Goal: Book appointment/travel/reservation

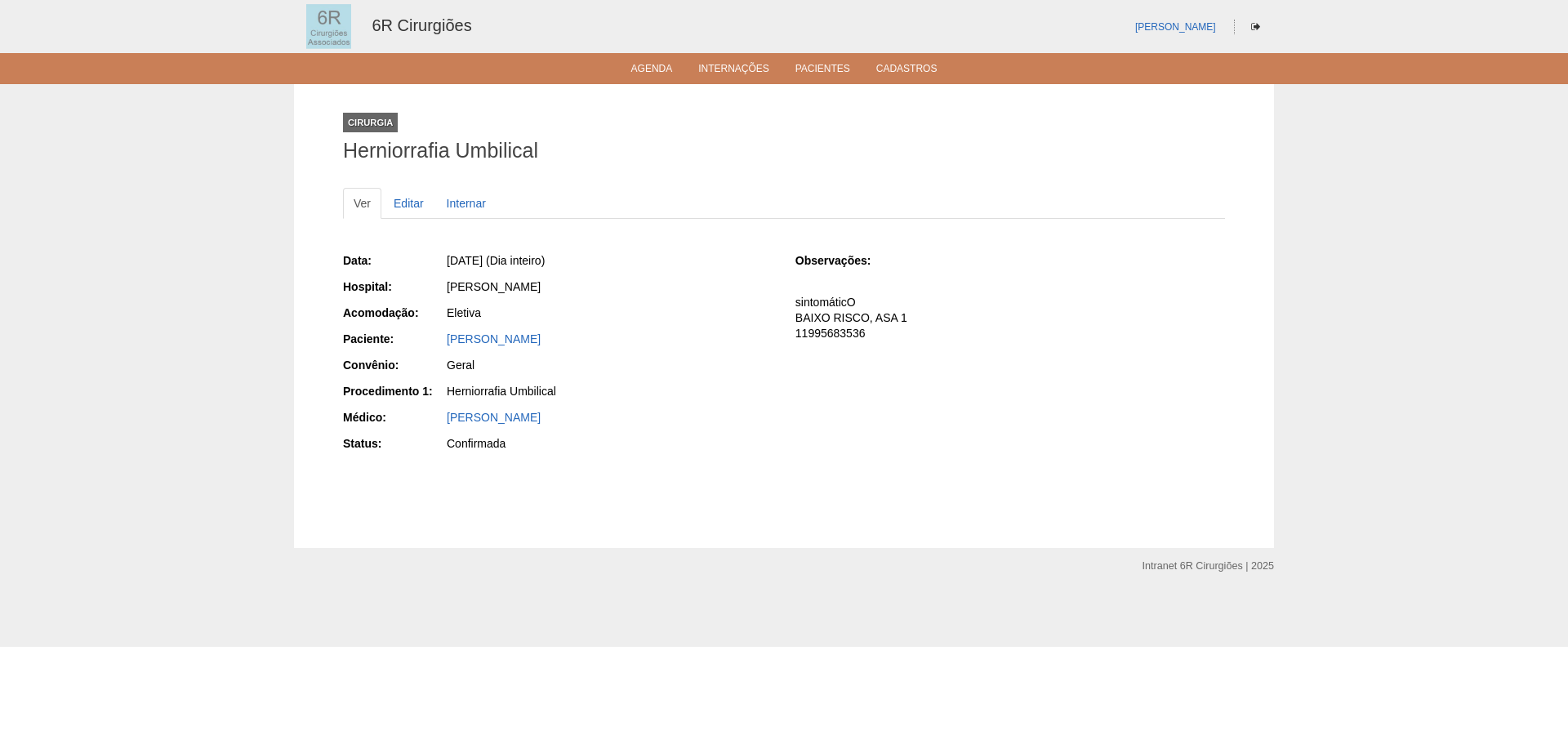
click at [642, 78] on ul "Agenda Internações Pacientes Cadastros" at bounding box center [784, 69] width 1568 height 31
click at [646, 76] on link "Agenda" at bounding box center [652, 70] width 41 height 14
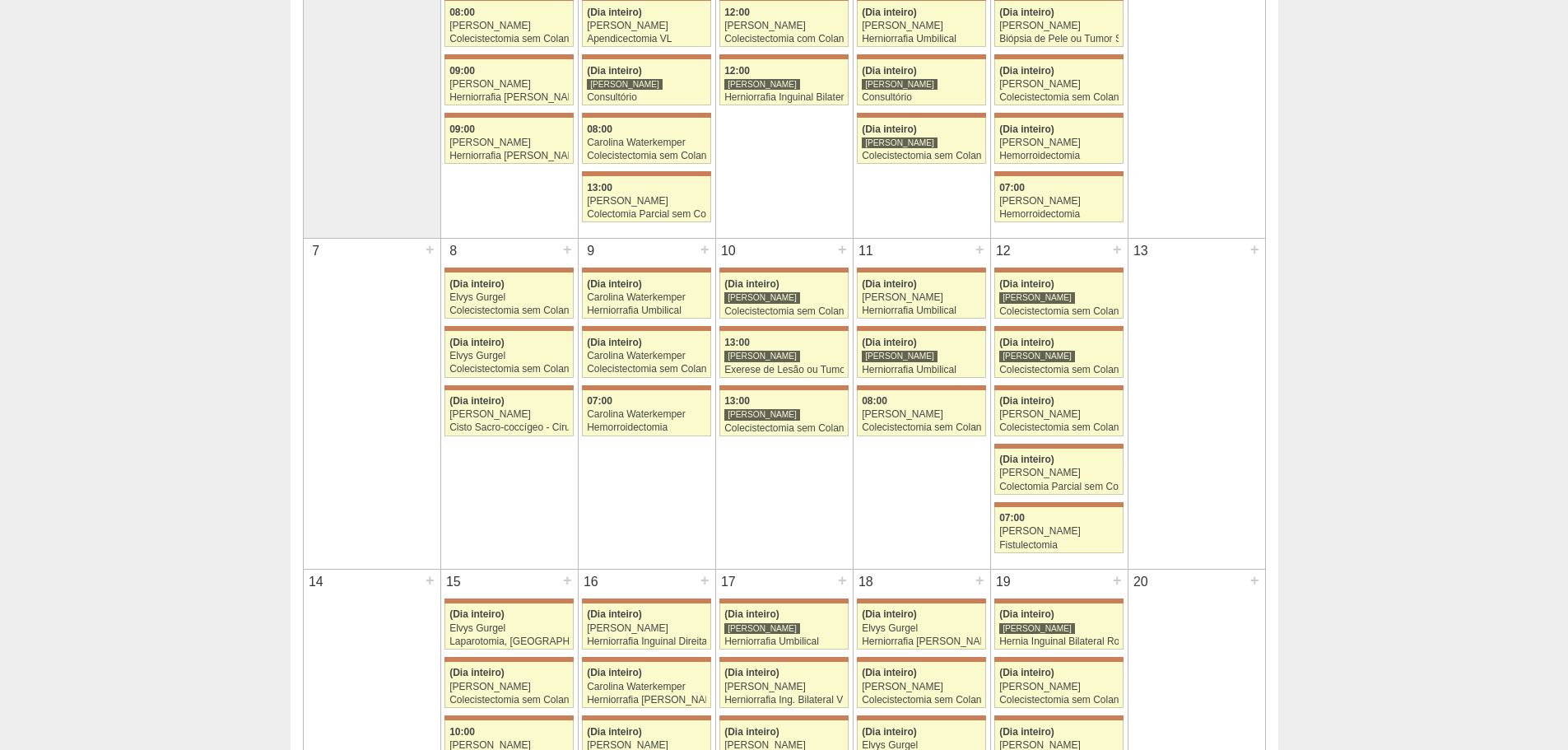
scroll to position [83, 0]
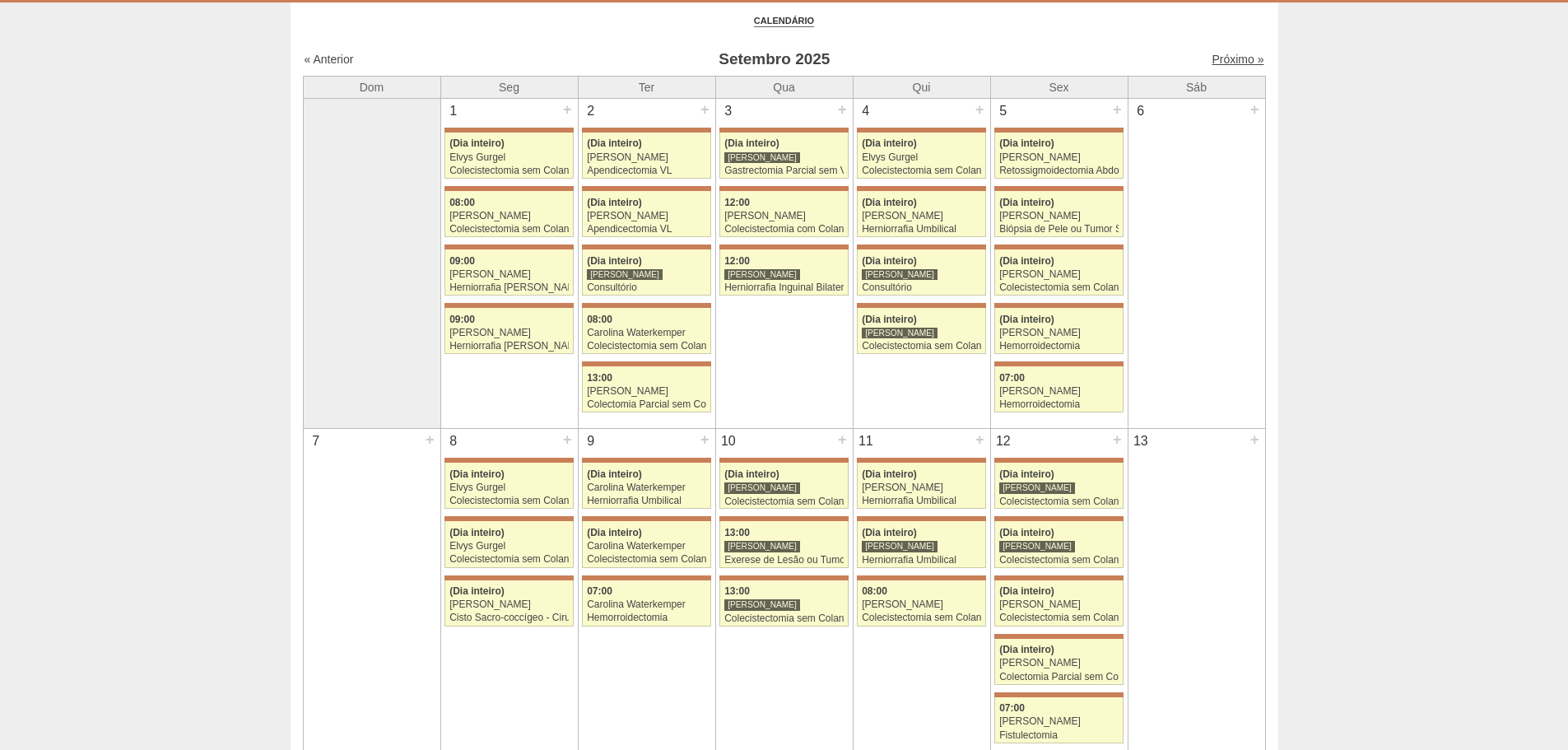
click at [1244, 61] on link "Próximo »" at bounding box center [1238, 59] width 52 height 13
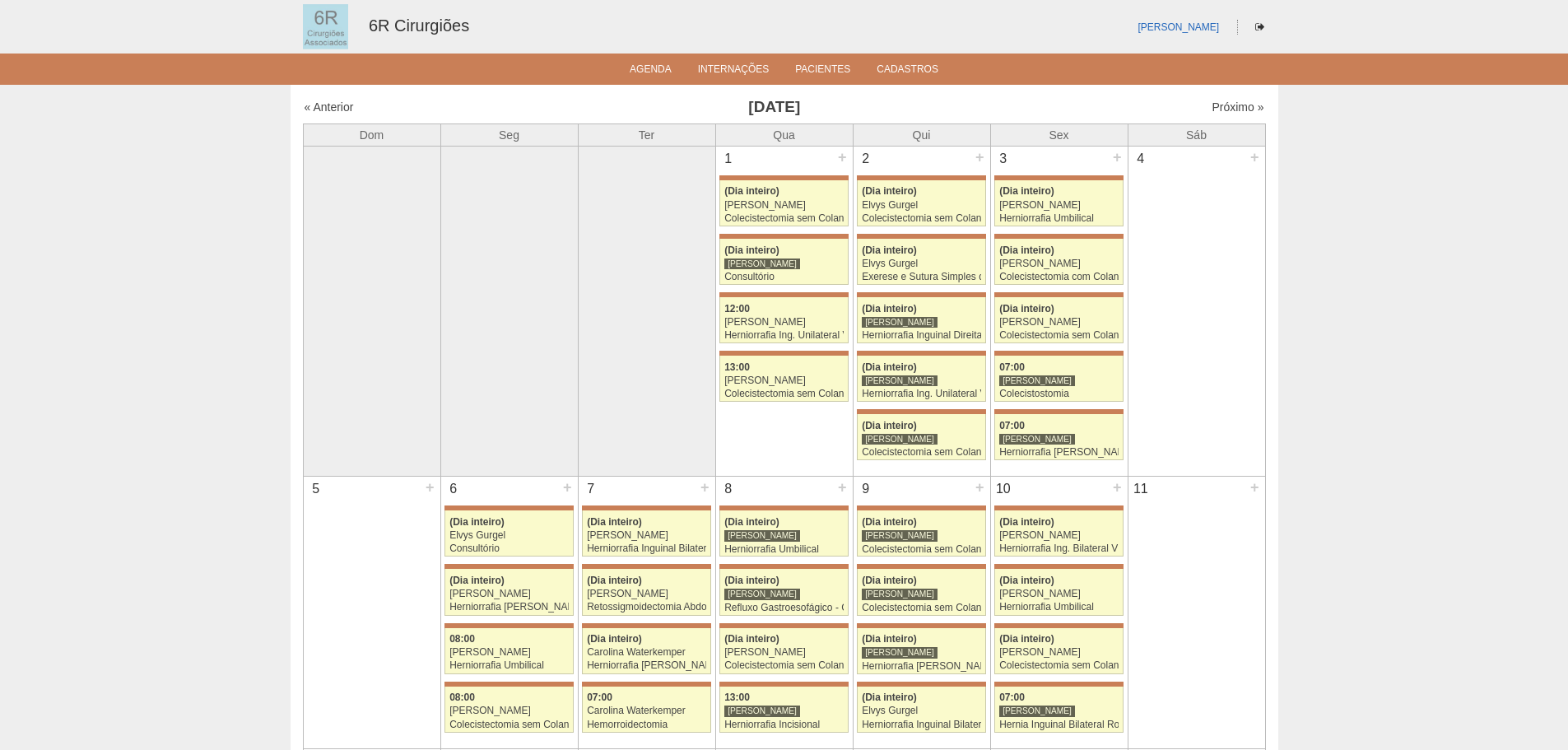
click at [1227, 112] on link "Próximo »" at bounding box center [1238, 107] width 52 height 13
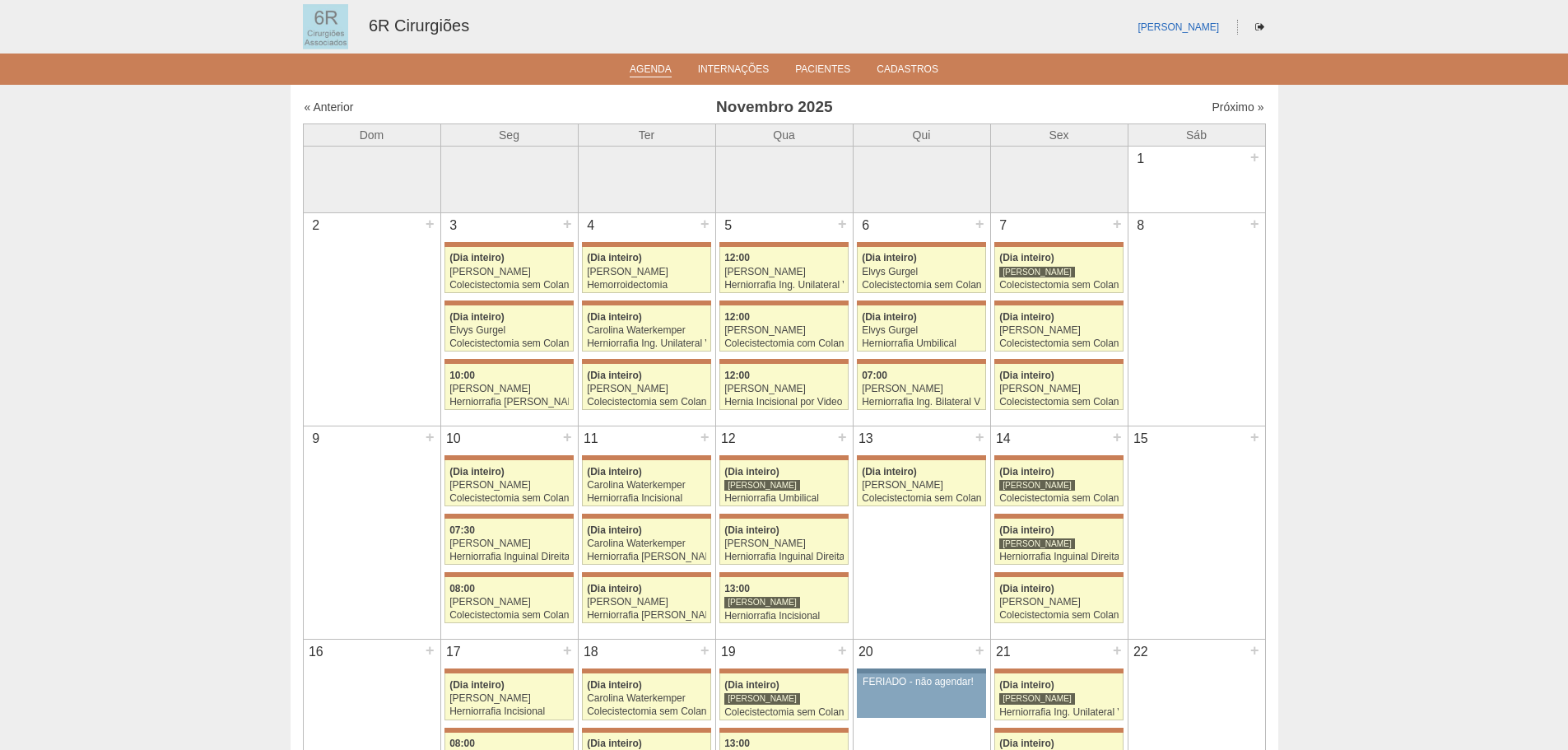
click at [678, 67] on li "Agenda" at bounding box center [651, 68] width 65 height 13
click at [661, 73] on link "Agenda" at bounding box center [651, 70] width 42 height 14
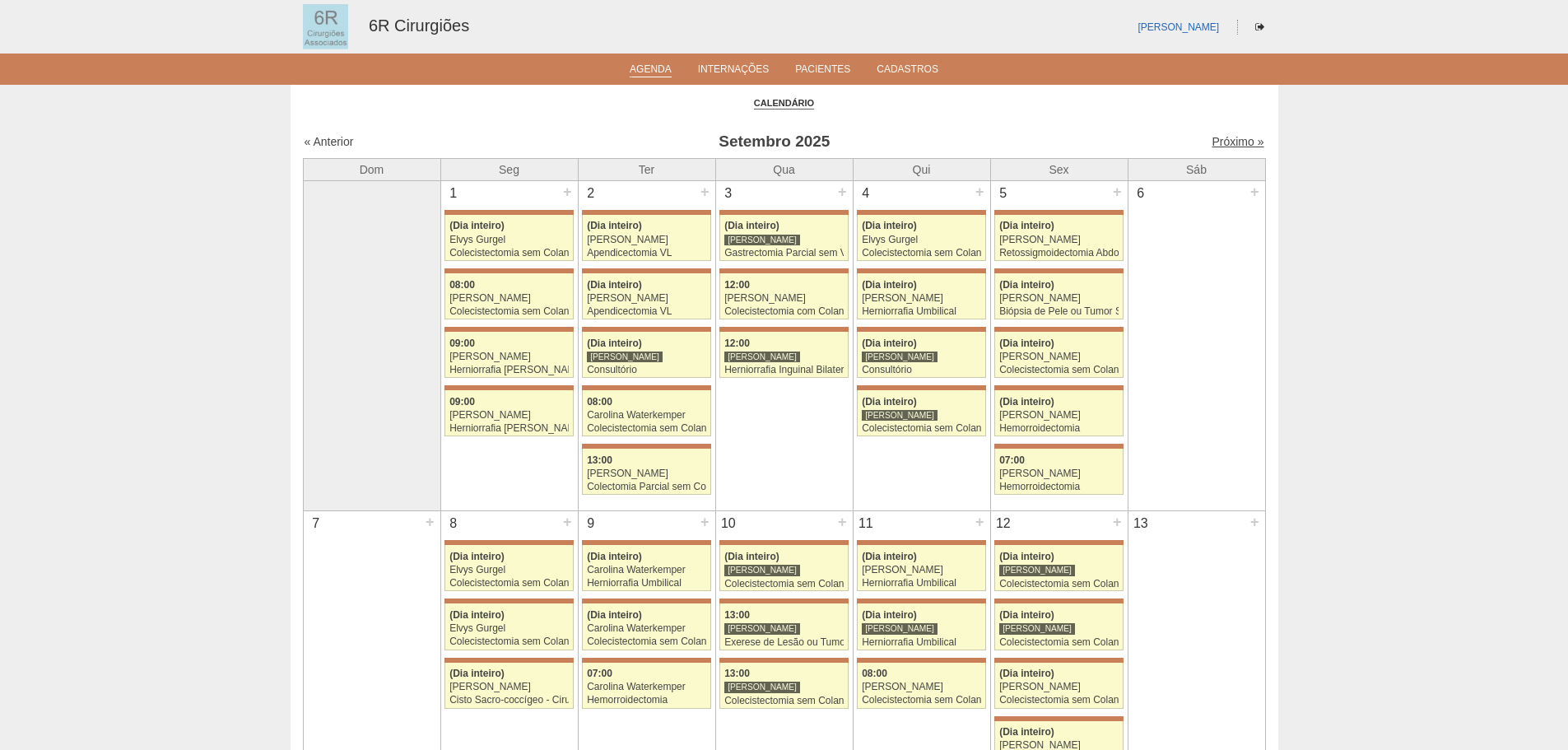
click at [1213, 144] on link "Próximo »" at bounding box center [1238, 141] width 52 height 13
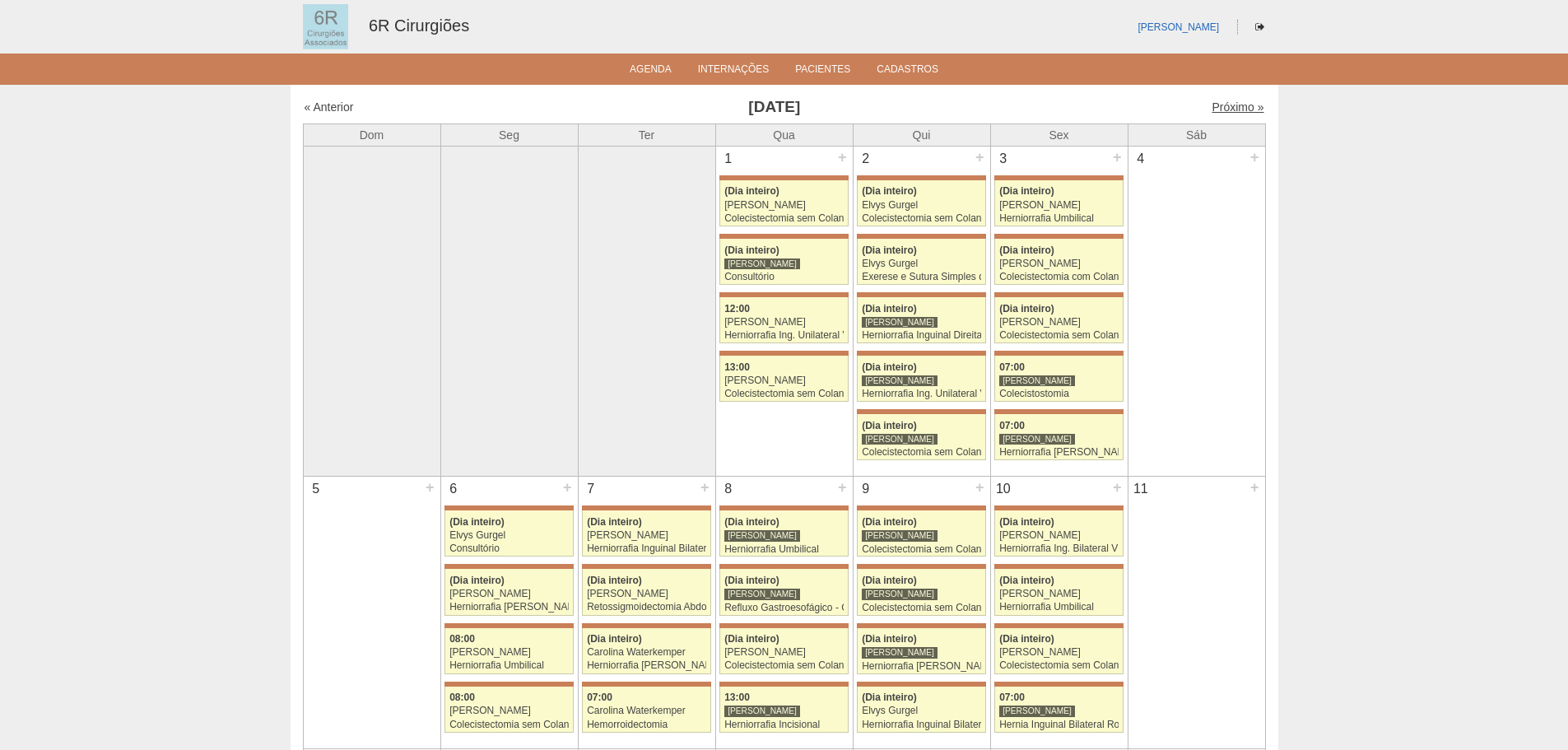
click at [1221, 106] on link "Próximo »" at bounding box center [1238, 107] width 52 height 13
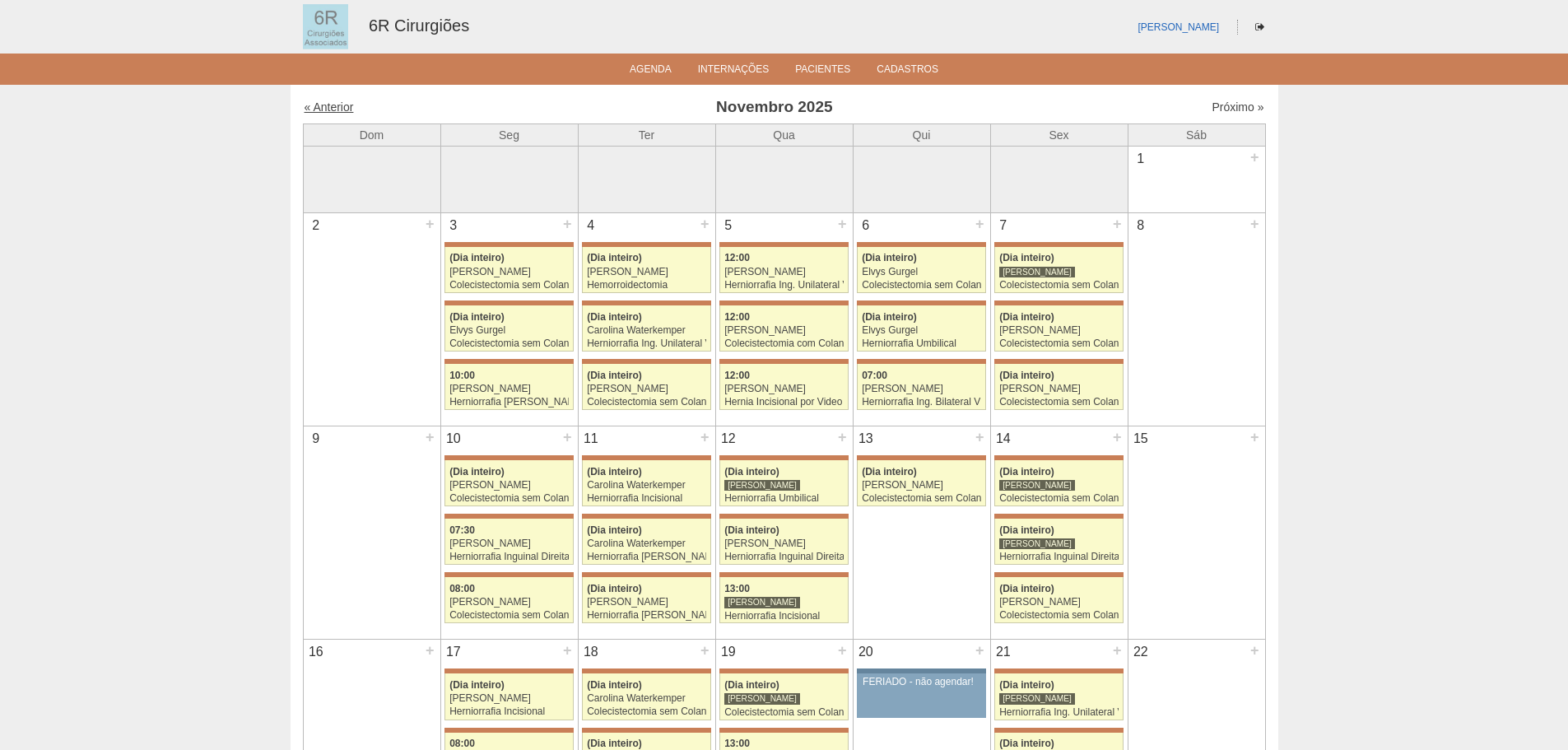
click at [339, 103] on link "« Anterior" at bounding box center [329, 107] width 50 height 13
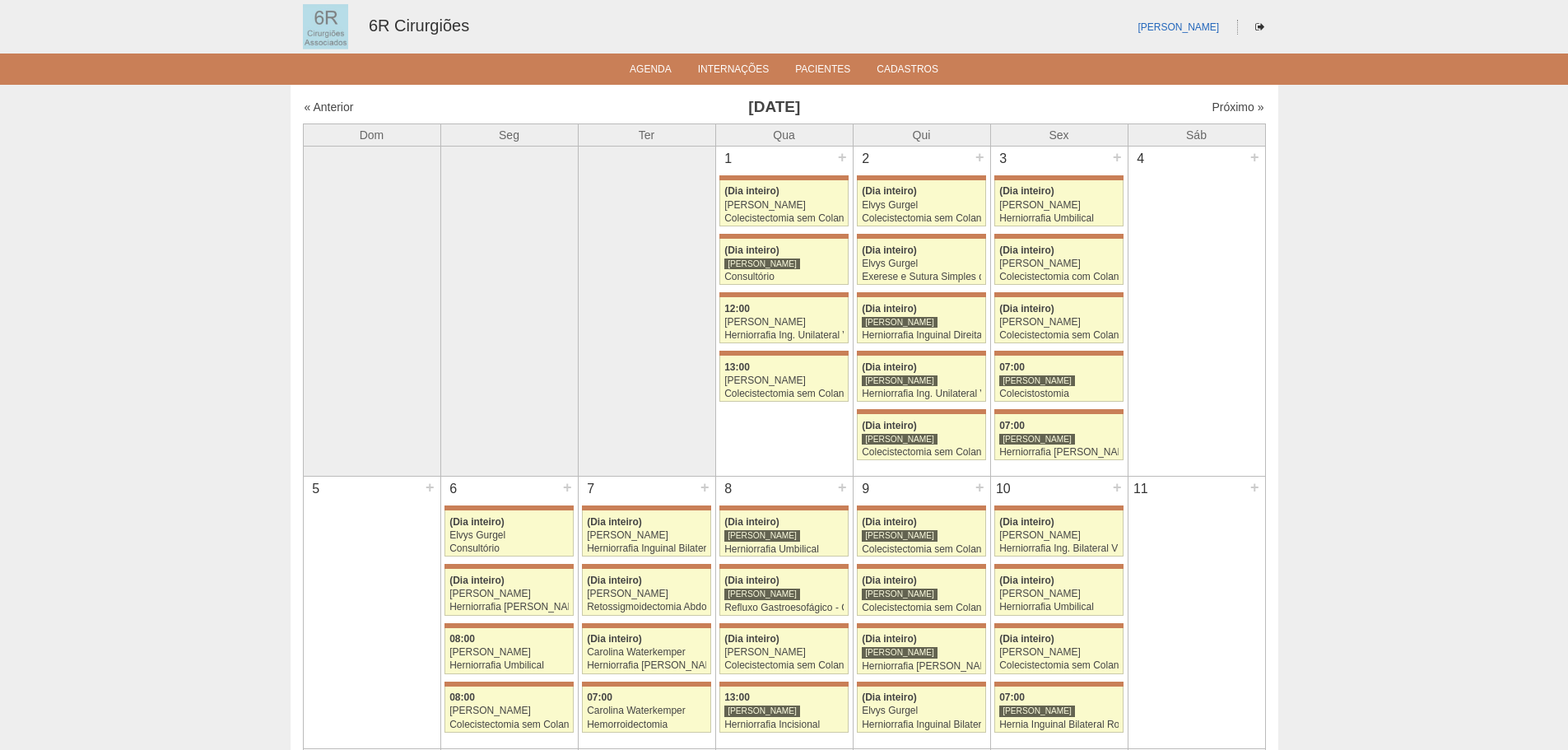
click at [1221, 99] on div "Próximo »" at bounding box center [1148, 107] width 230 height 17
click at [1221, 111] on link "Próximo »" at bounding box center [1238, 107] width 52 height 13
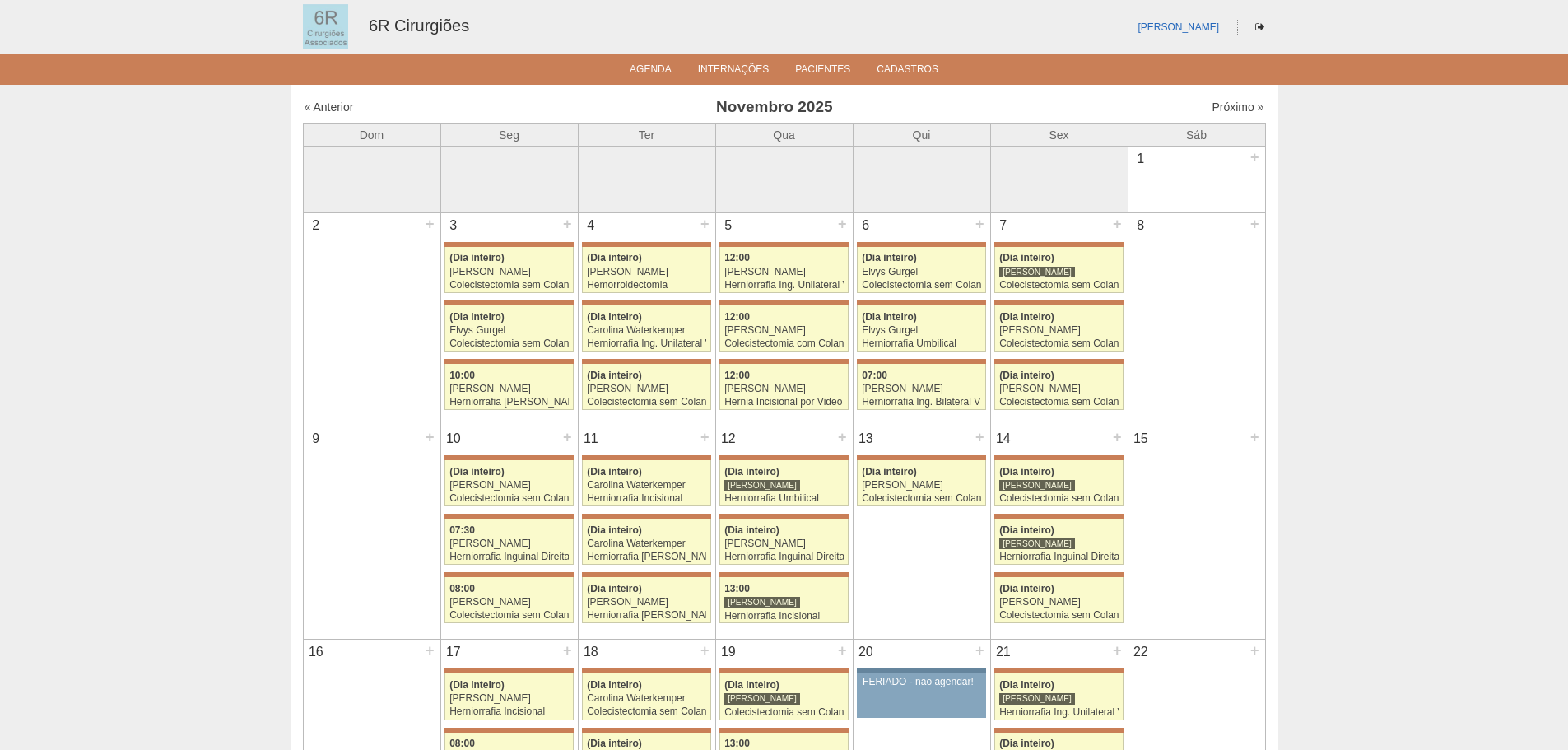
scroll to position [247, 0]
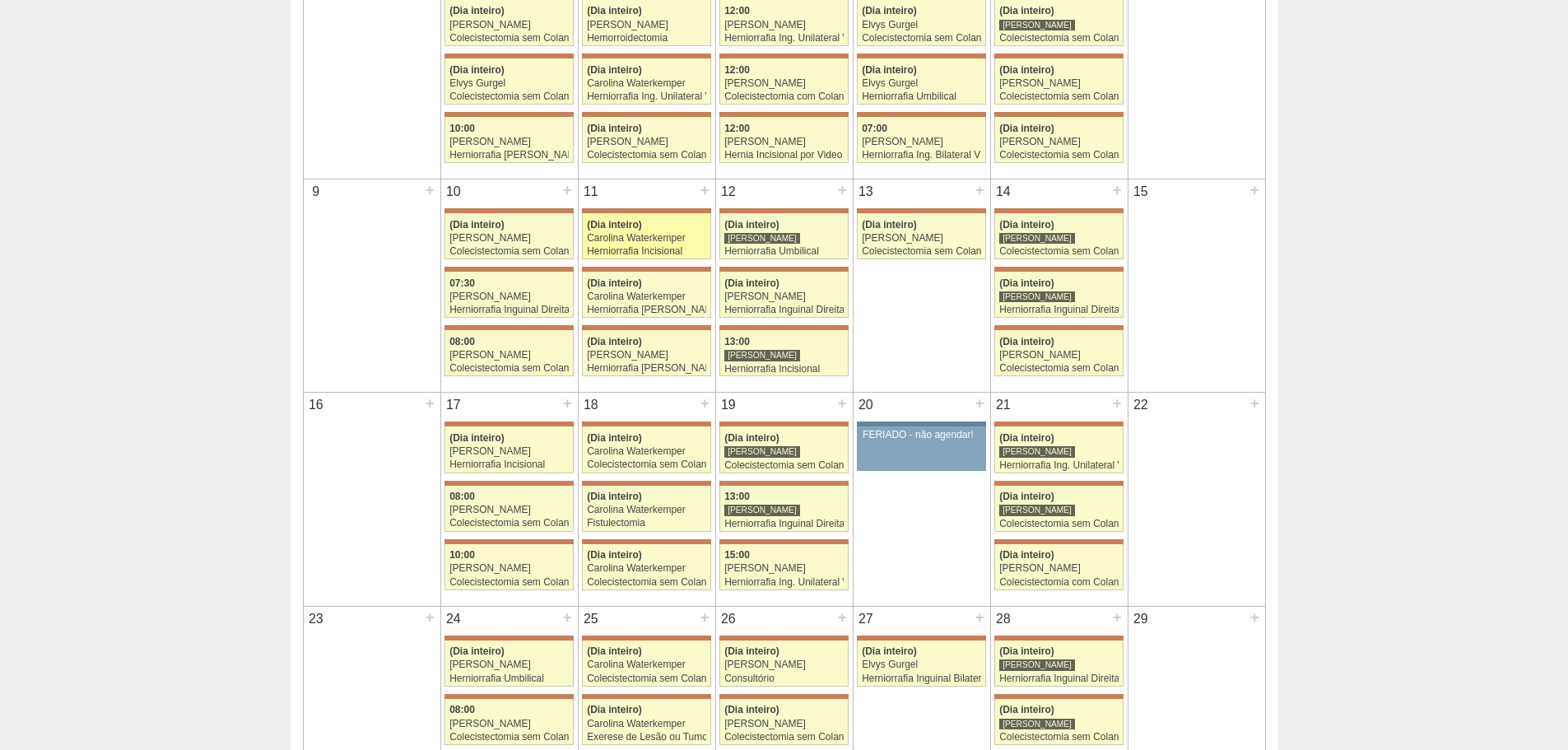
click at [693, 256] on div "Herniorrafia Incisional" at bounding box center [646, 251] width 119 height 10
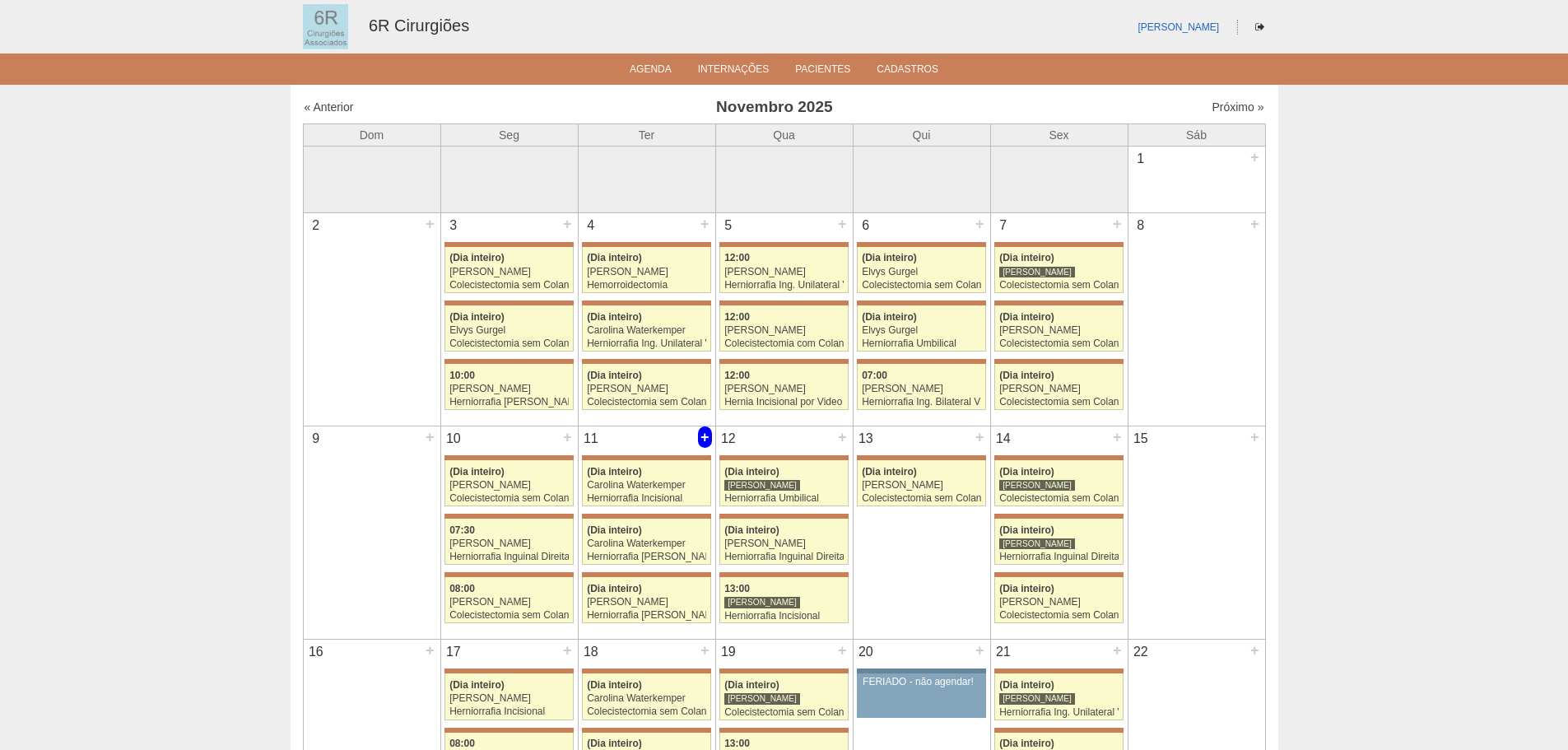
scroll to position [83, 0]
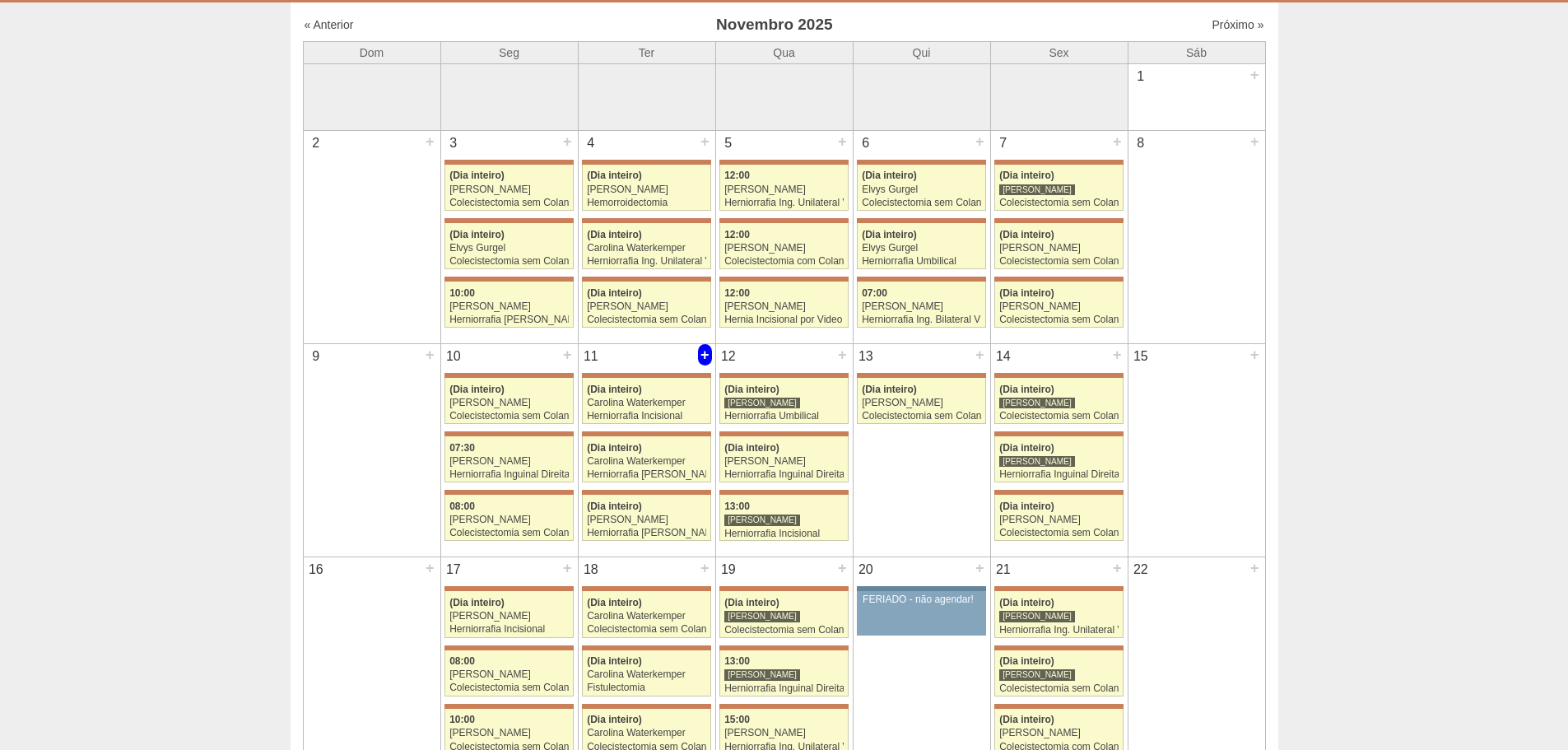
click at [699, 351] on div "+" at bounding box center [705, 355] width 14 height 22
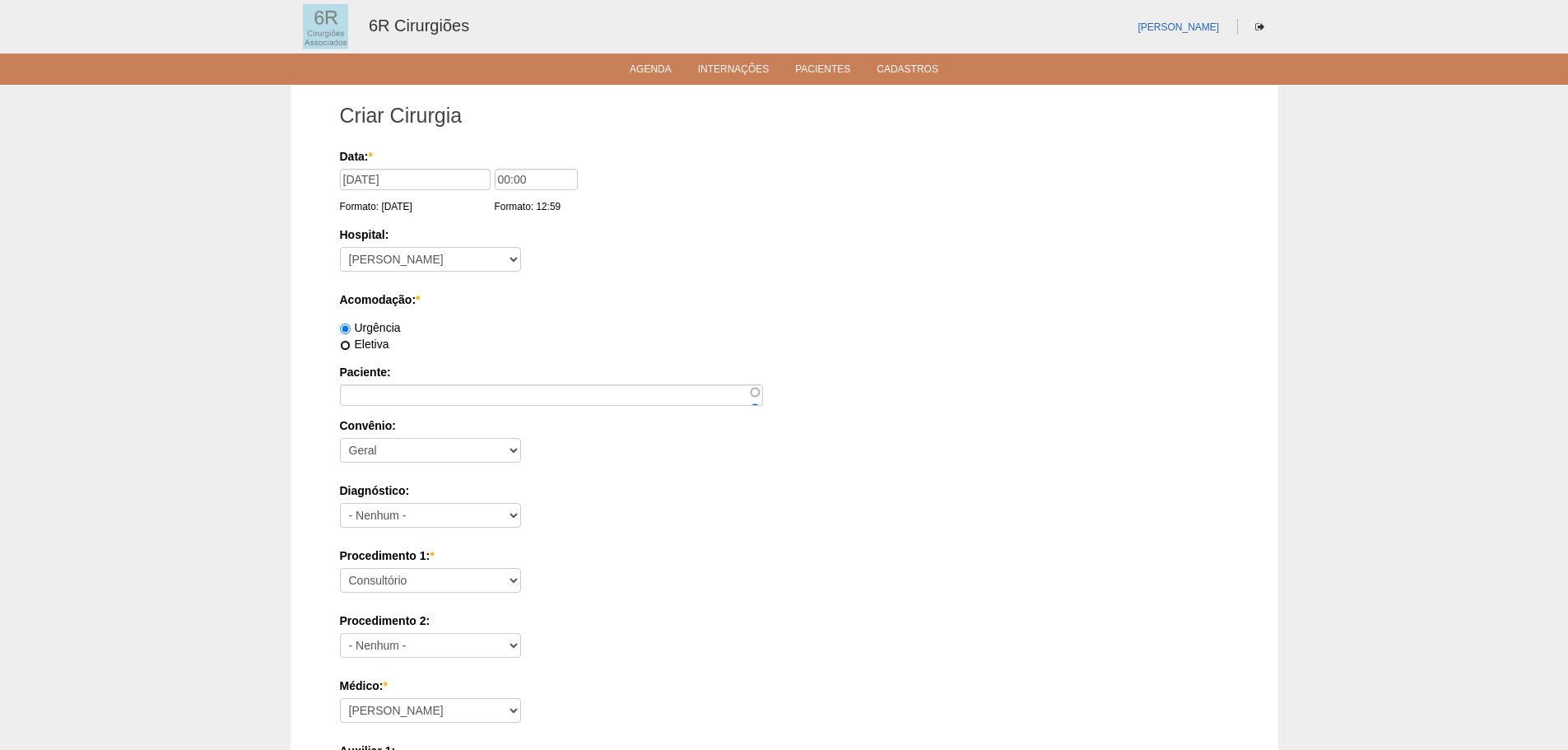
click at [351, 341] on label "Eletiva" at bounding box center [364, 343] width 50 height 13
click at [351, 341] on input "Eletiva" at bounding box center [345, 345] width 10 height 10
radio input "true"
click at [454, 401] on input "Paciente:" at bounding box center [551, 395] width 423 height 22
paste input "EUSEBIO MOURA"
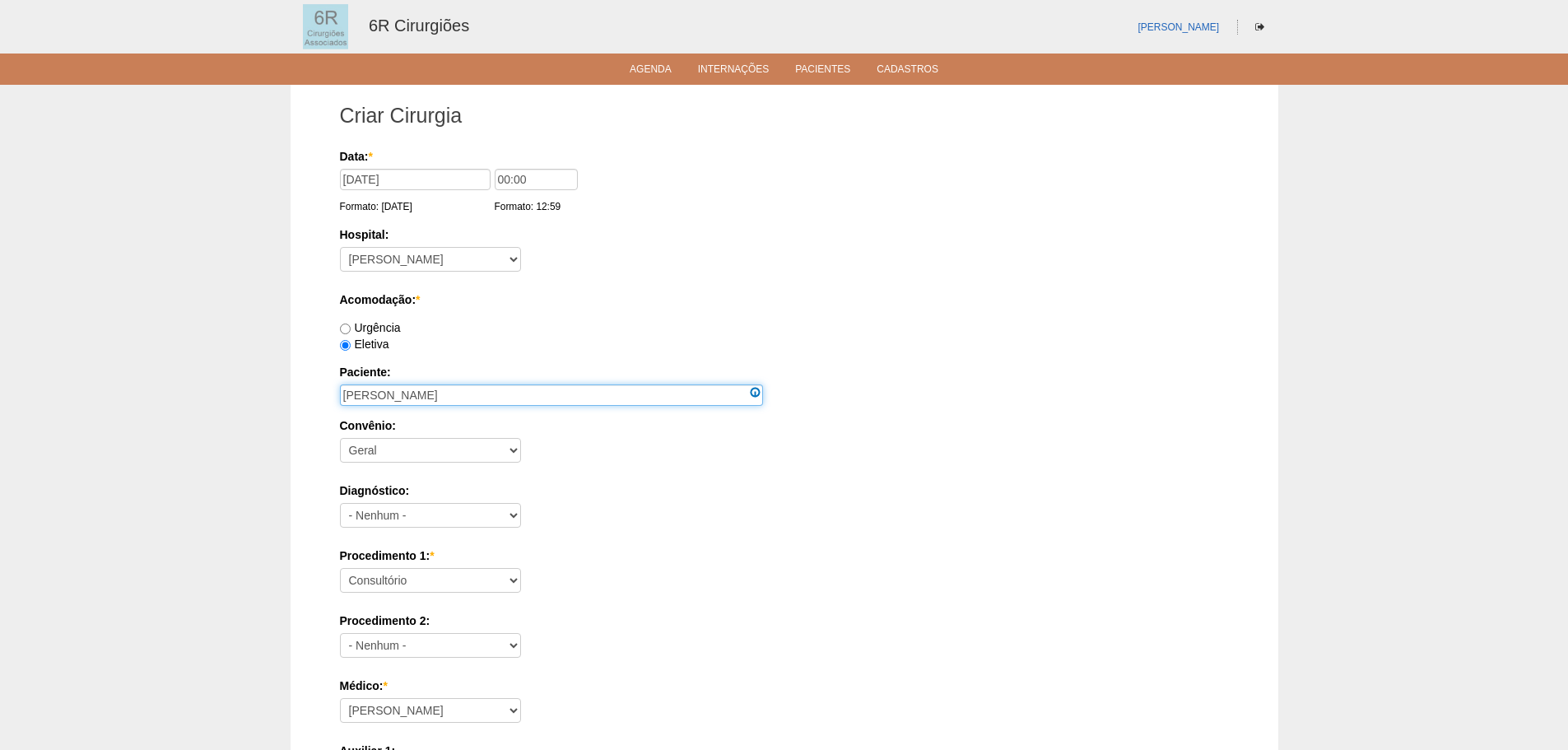
type input "EUSEBIO MOURA"
click at [434, 587] on select "Consultório Abscesso Hepático - Drenagem Abscesso perianal Amputação Abdômino P…" at bounding box center [430, 581] width 181 height 24
select select "66573"
click at [340, 568] on select "Consultório Abscesso Hepático - Drenagem Abscesso perianal Amputação Abdômino P…" at bounding box center [430, 581] width 181 height 24
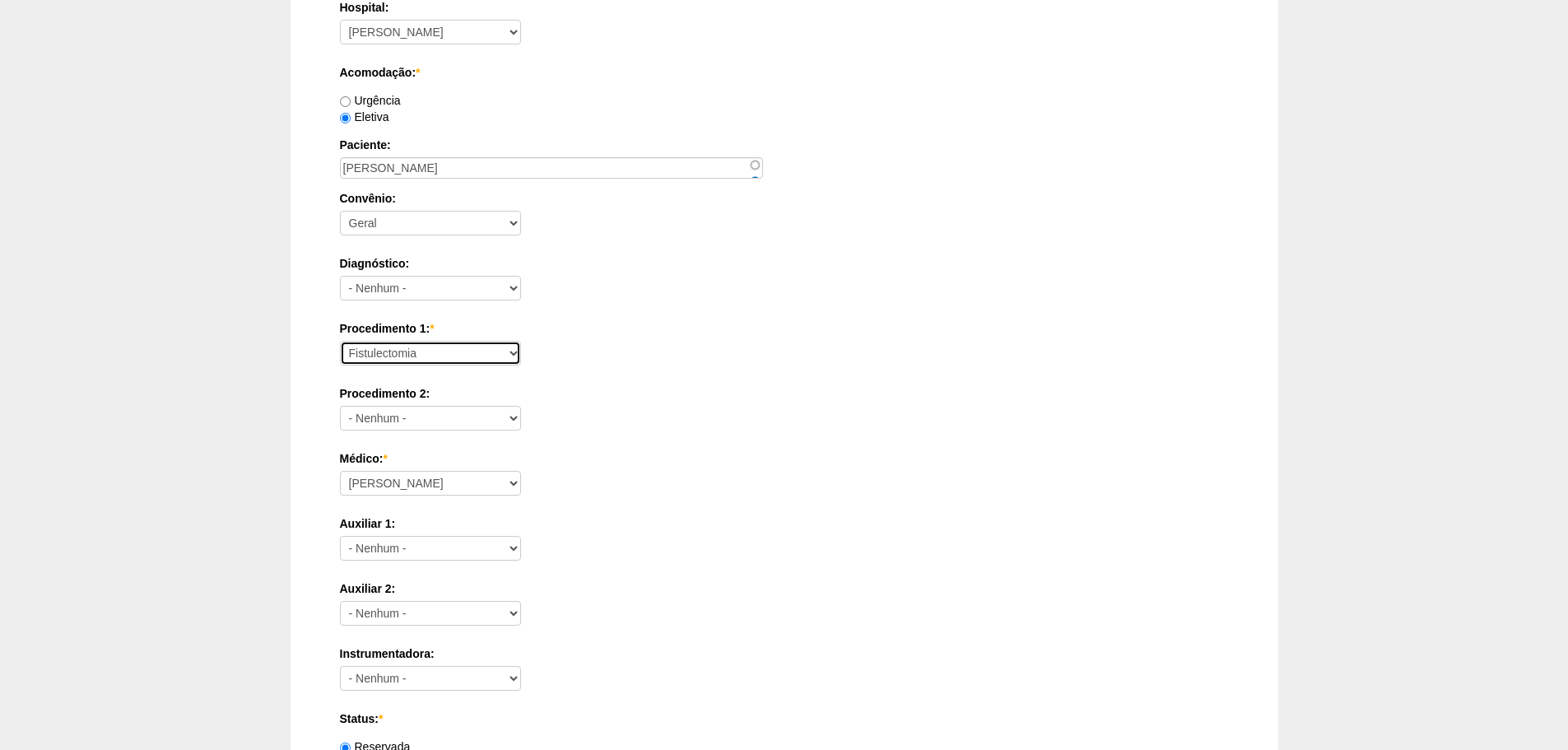
scroll to position [247, 0]
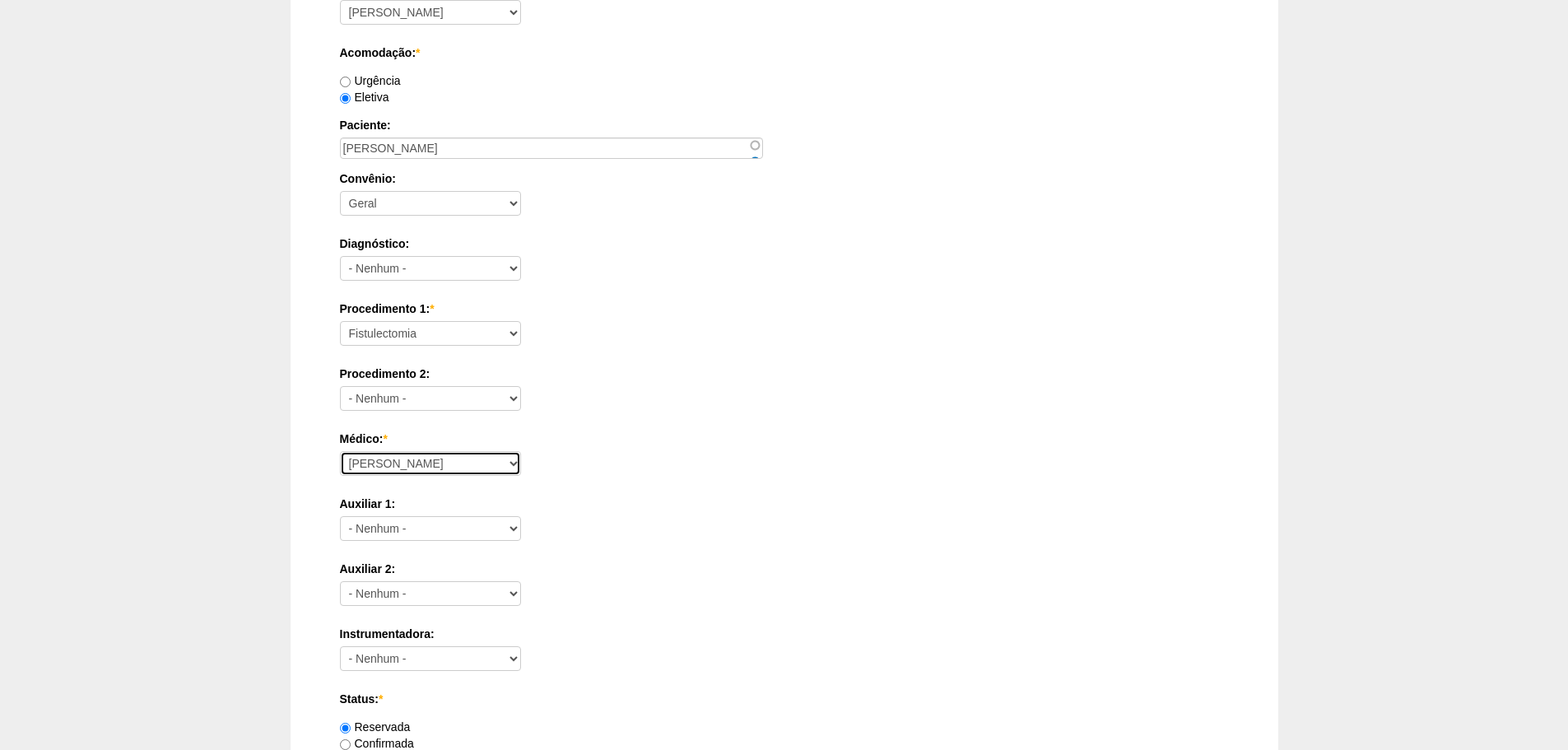
click at [432, 451] on select "Aline Zanon Bariatricas Bruno Bulisani Bruno Oliveira Carolina Waterkemper Elvy…" at bounding box center [430, 463] width 181 height 24
select select "69"
click at [340, 451] on select "Aline Zanon Bariatricas Bruno Bulisani Bruno Oliveira Carolina Waterkemper Elvy…" at bounding box center [430, 463] width 181 height 24
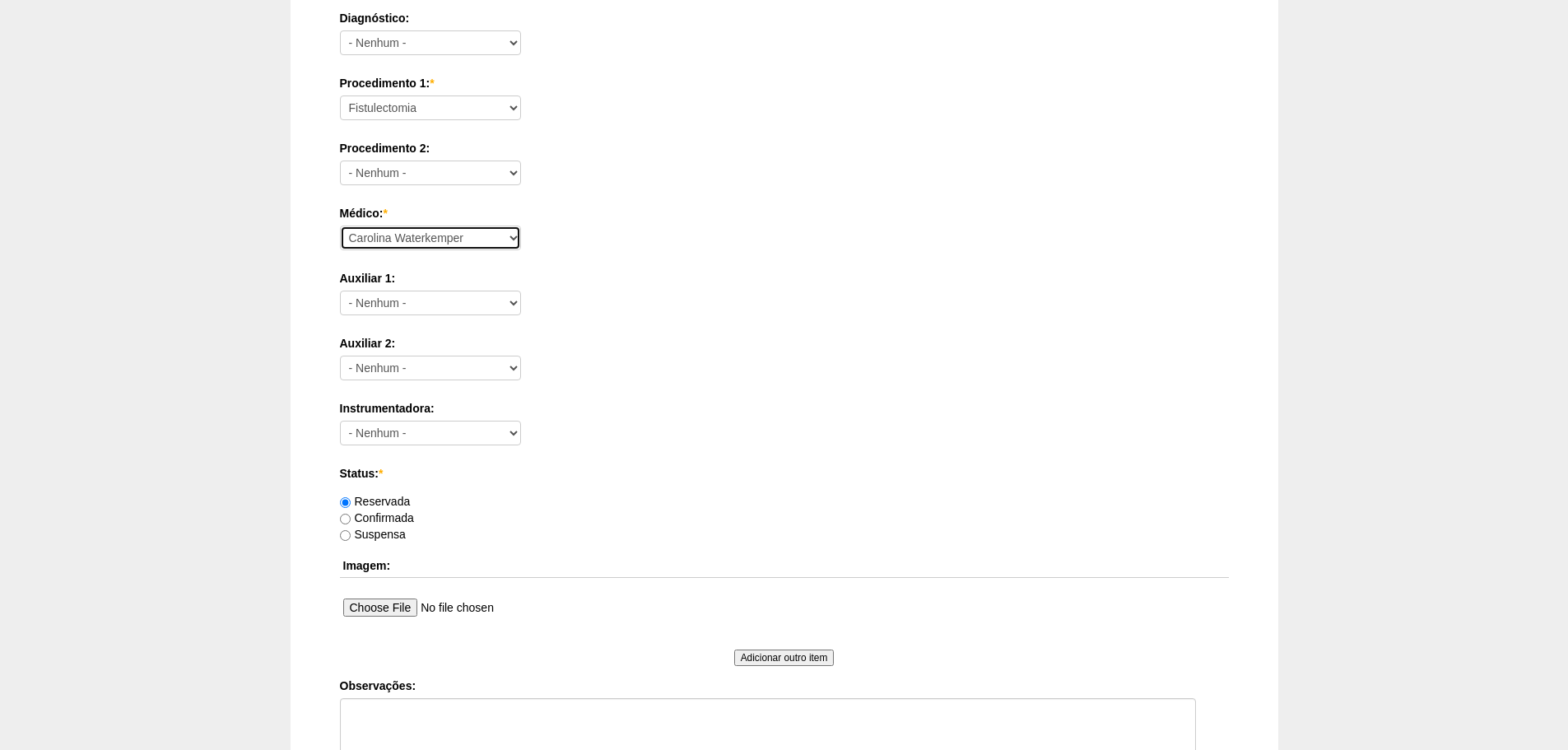
scroll to position [659, 0]
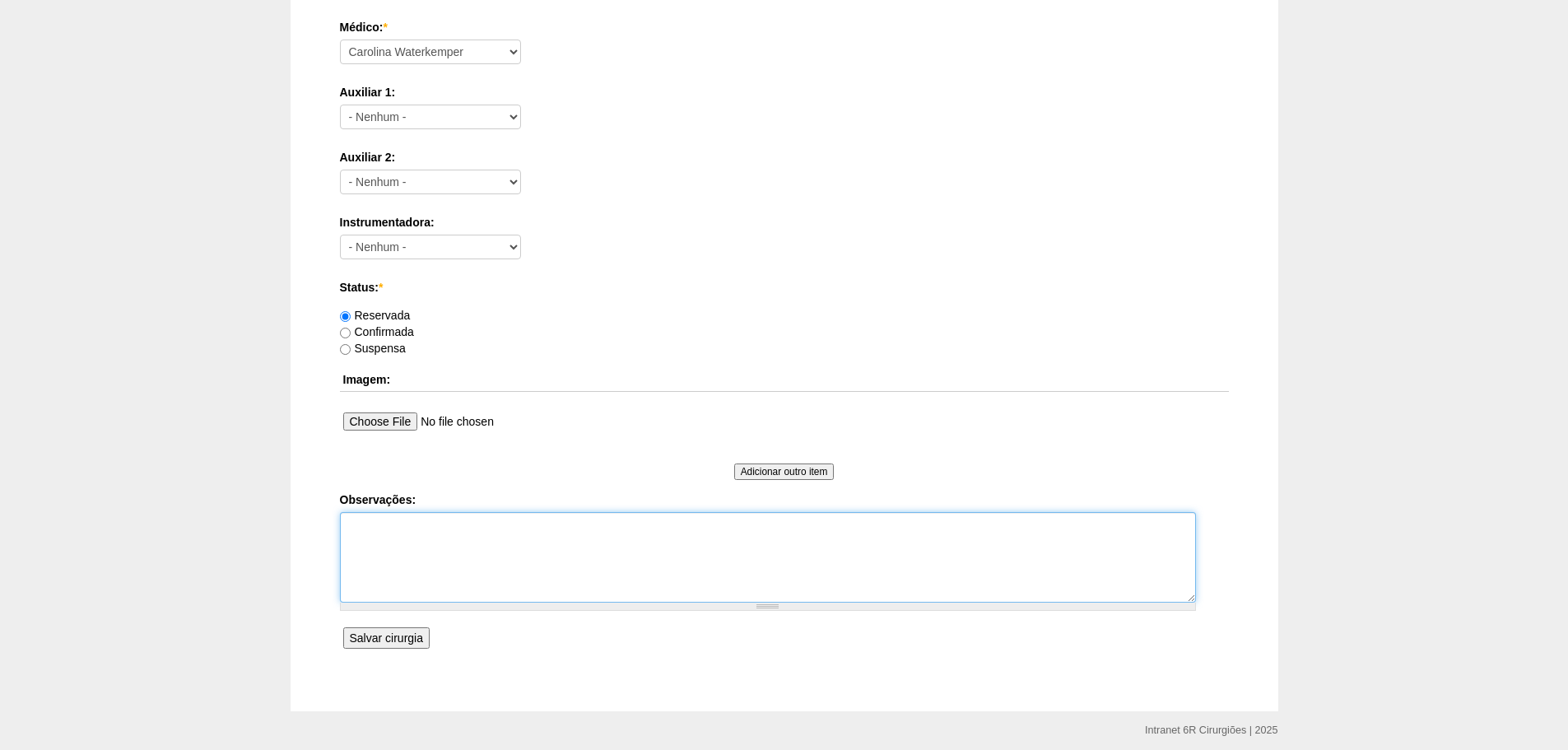
click at [533, 580] on textarea "Observações:" at bounding box center [767, 557] width 856 height 90
paste textarea "fistula perianal interesfincteriana as 6/7h sem abscesso"
type textarea "DRA MARILIA fistula perianal interesfincteriana as 6/7h sem abscesso ASA 2"
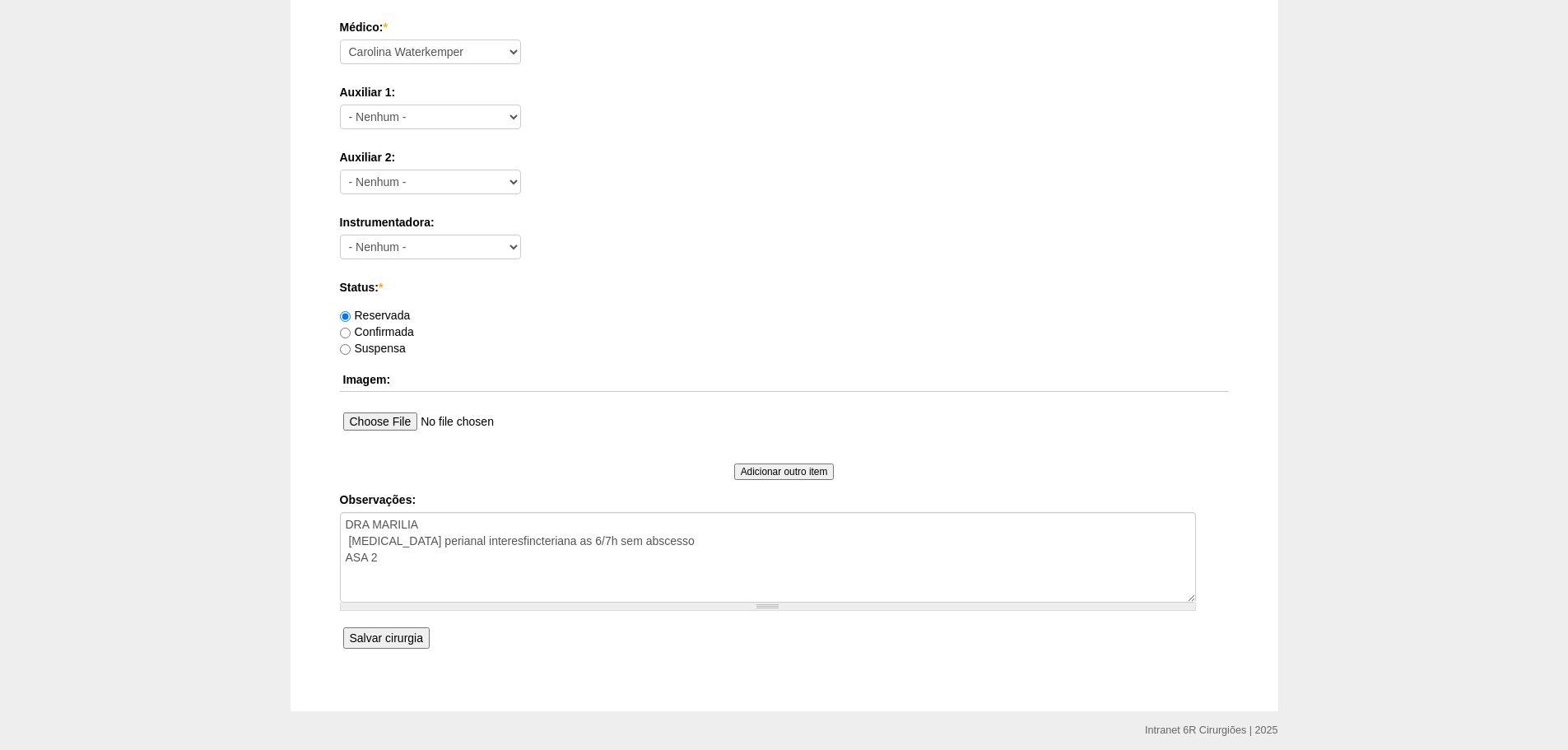
click at [419, 634] on input "Salvar cirurgia" at bounding box center [386, 638] width 86 height 22
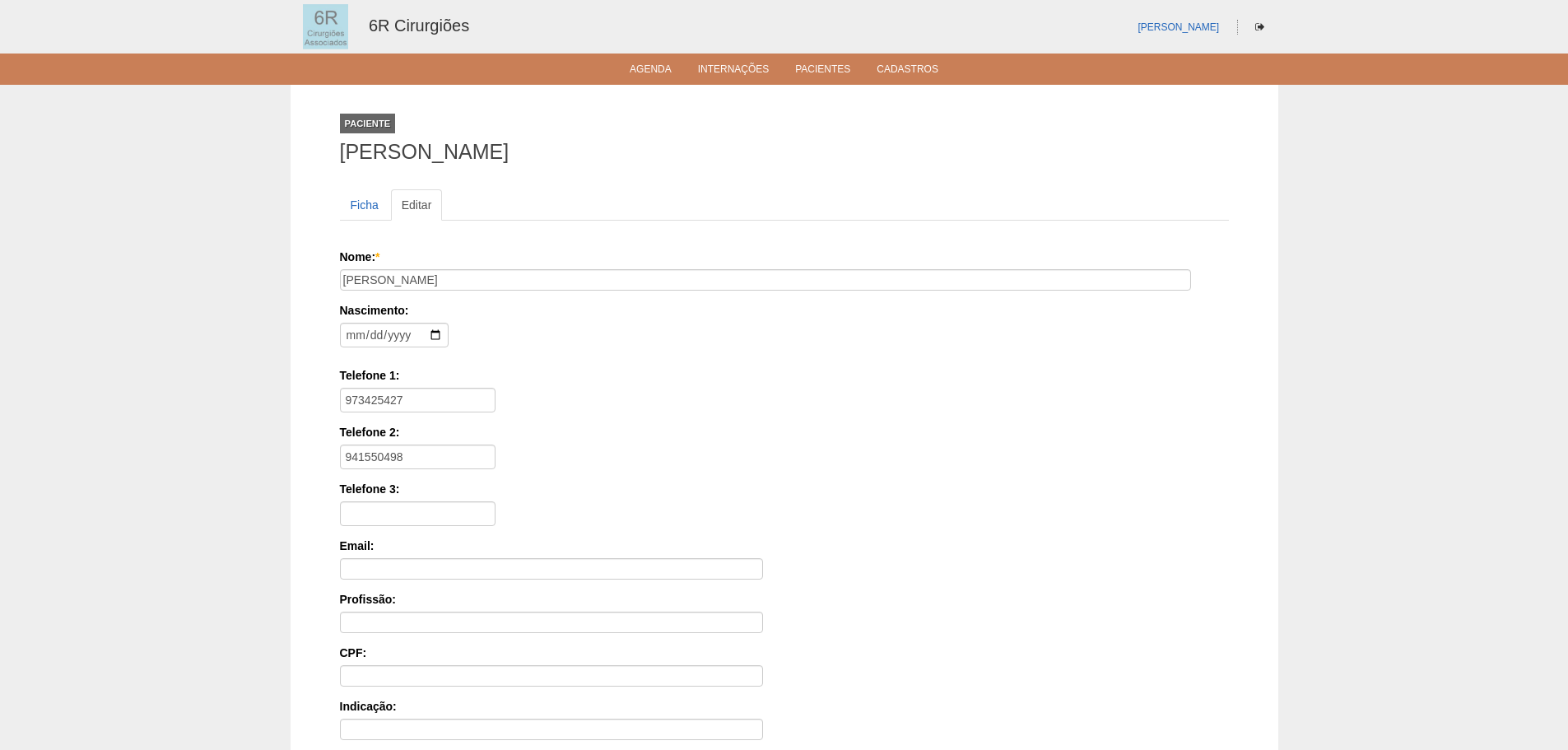
scroll to position [256, 0]
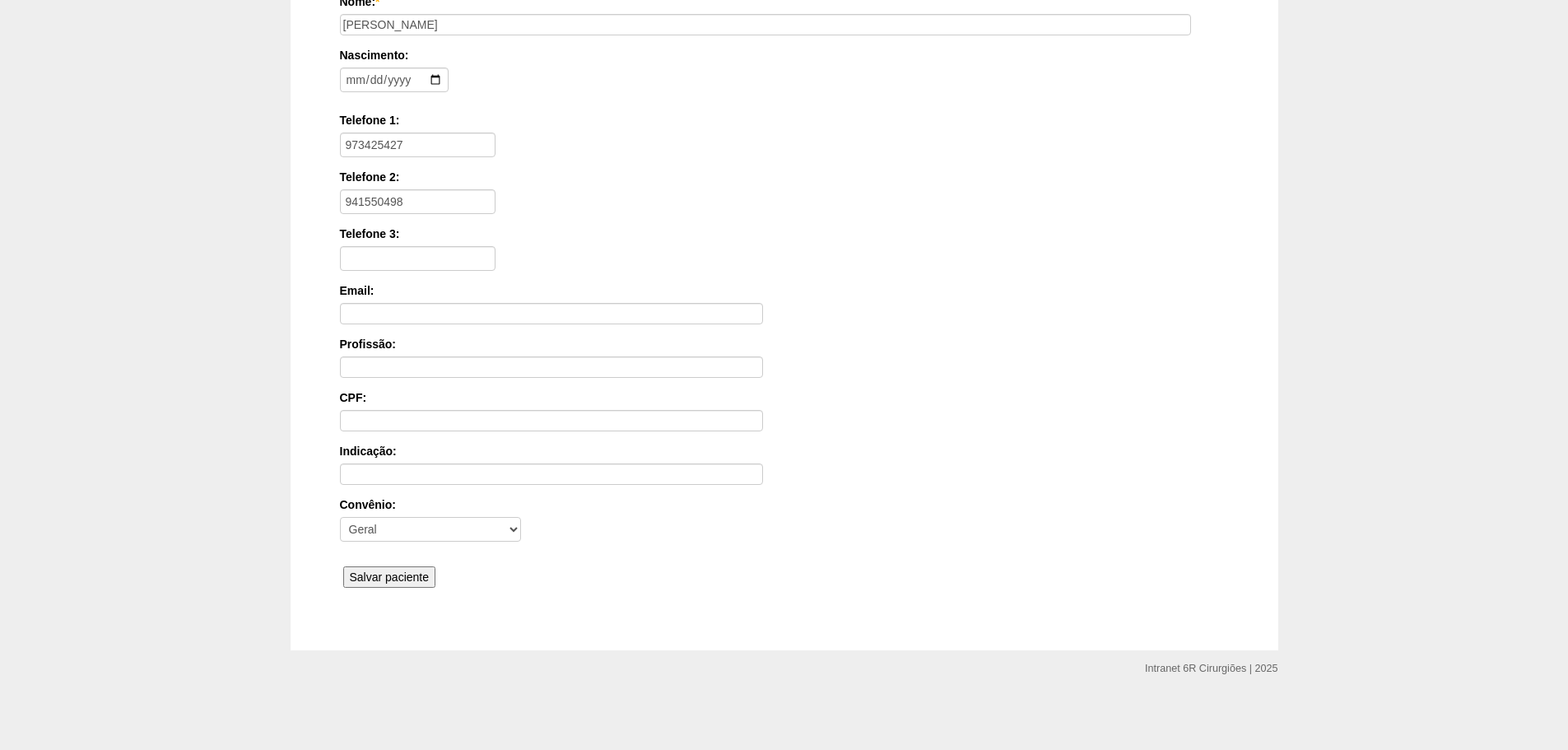
click at [401, 581] on input "Salvar paciente" at bounding box center [389, 577] width 93 height 22
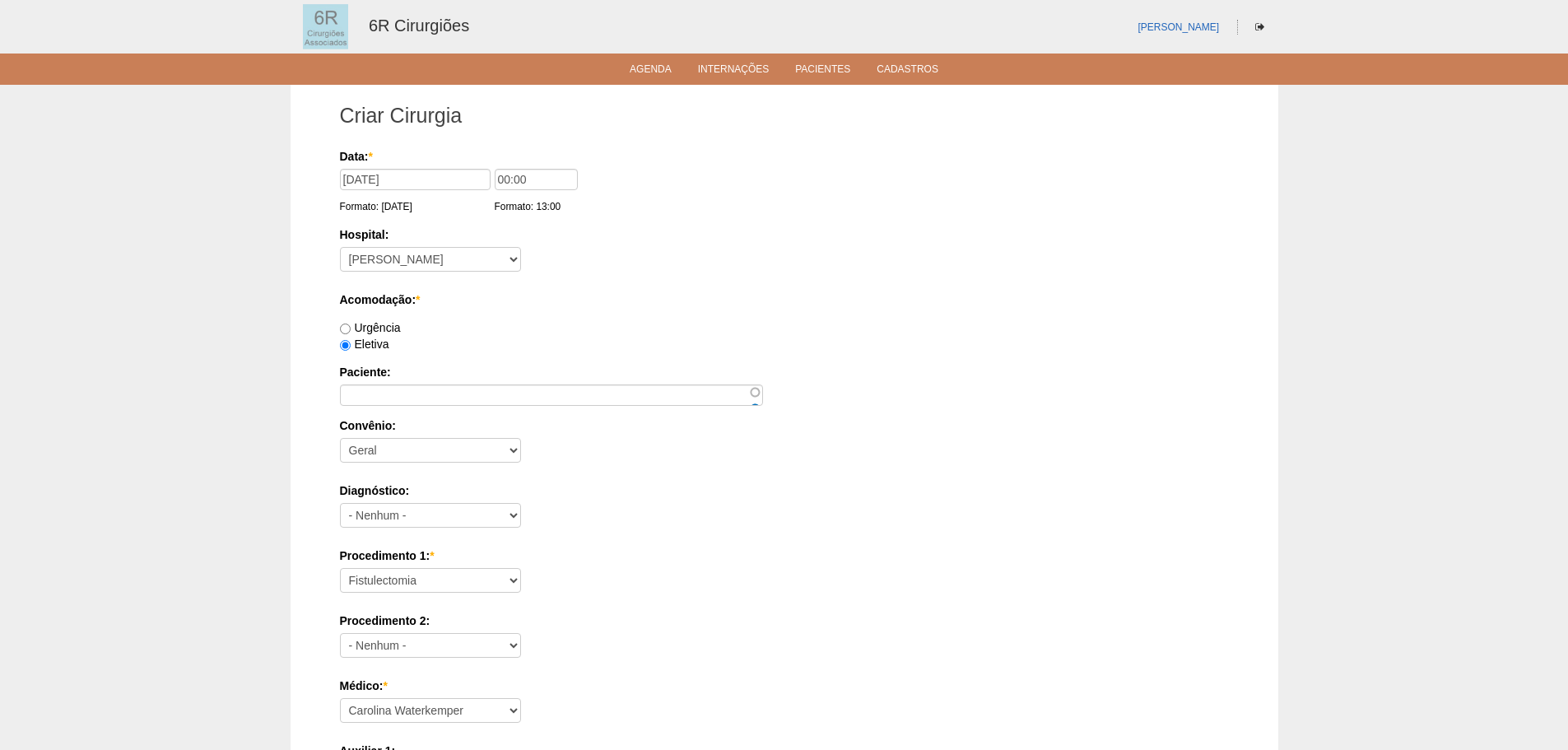
select select "66573"
select select "69"
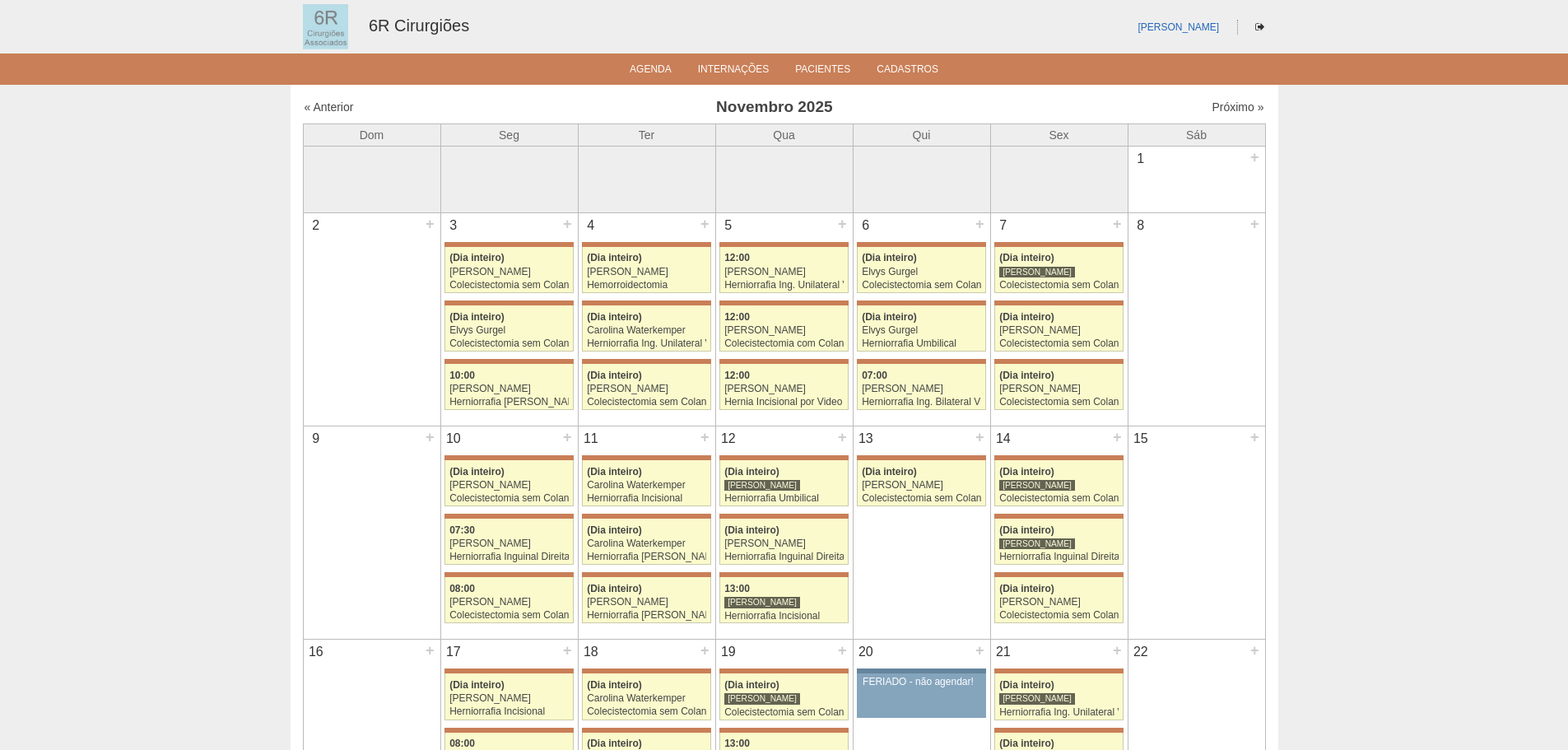
scroll to position [83, 0]
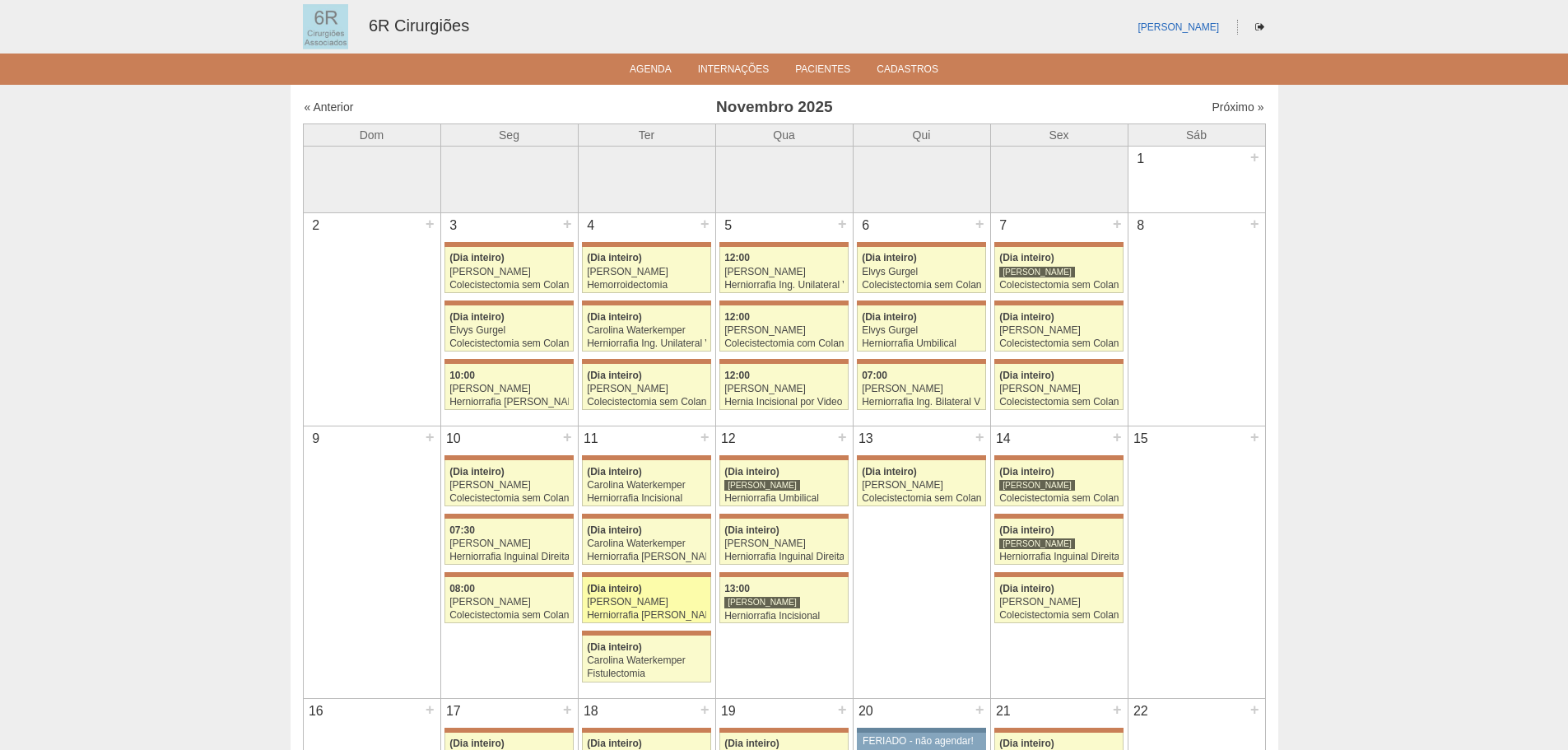
scroll to position [83, 0]
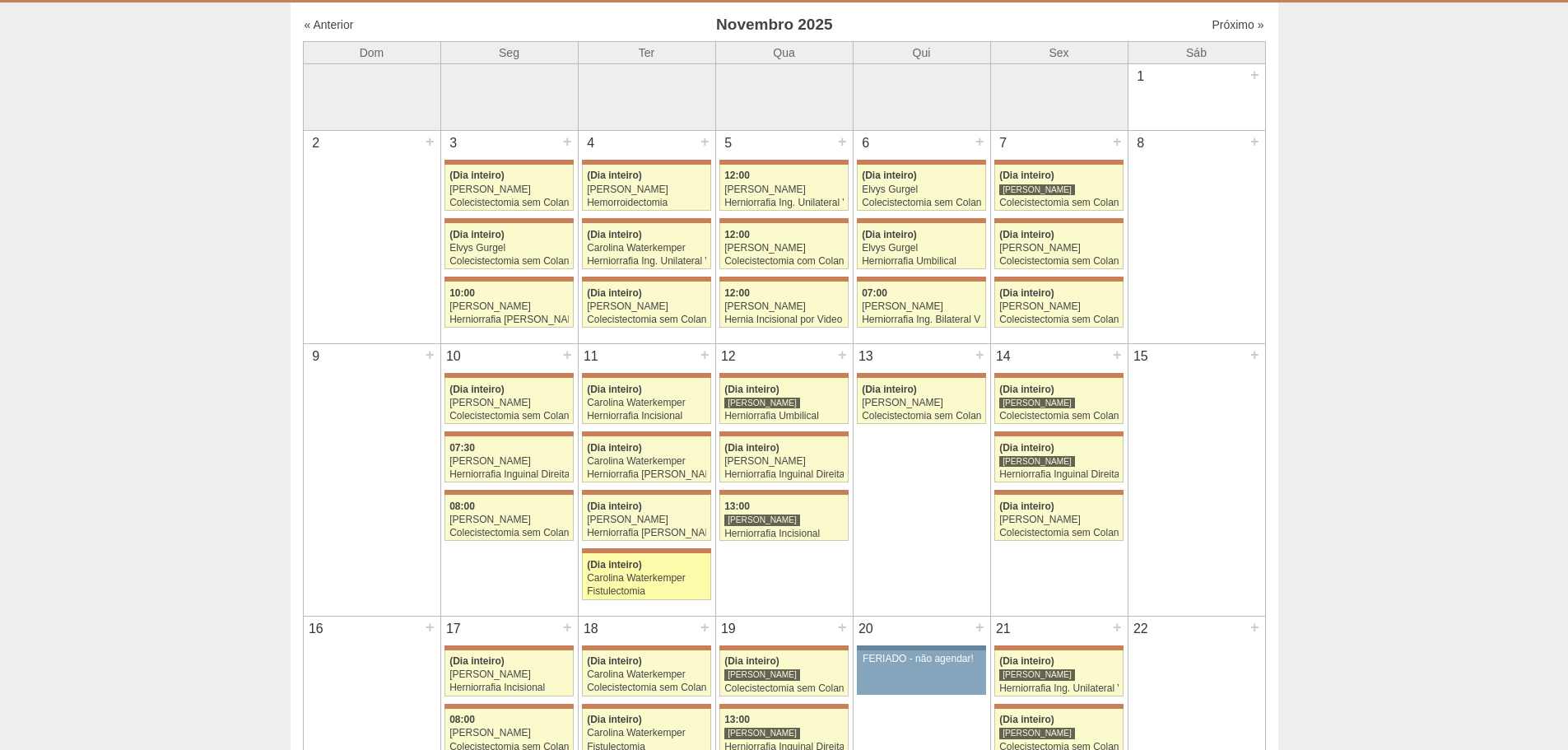
click at [630, 569] on span "(Dia inteiro)" at bounding box center [614, 564] width 55 height 11
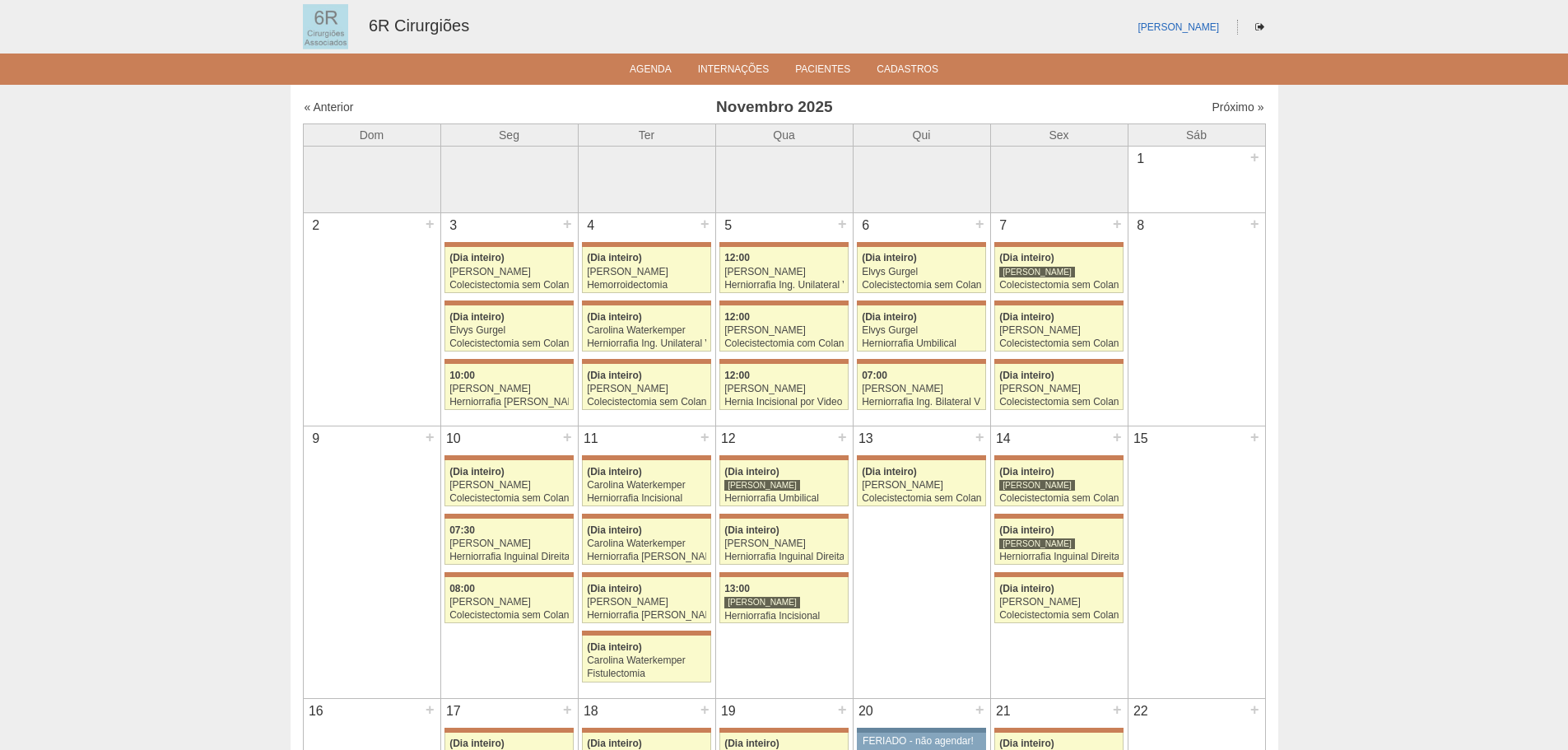
scroll to position [412, 0]
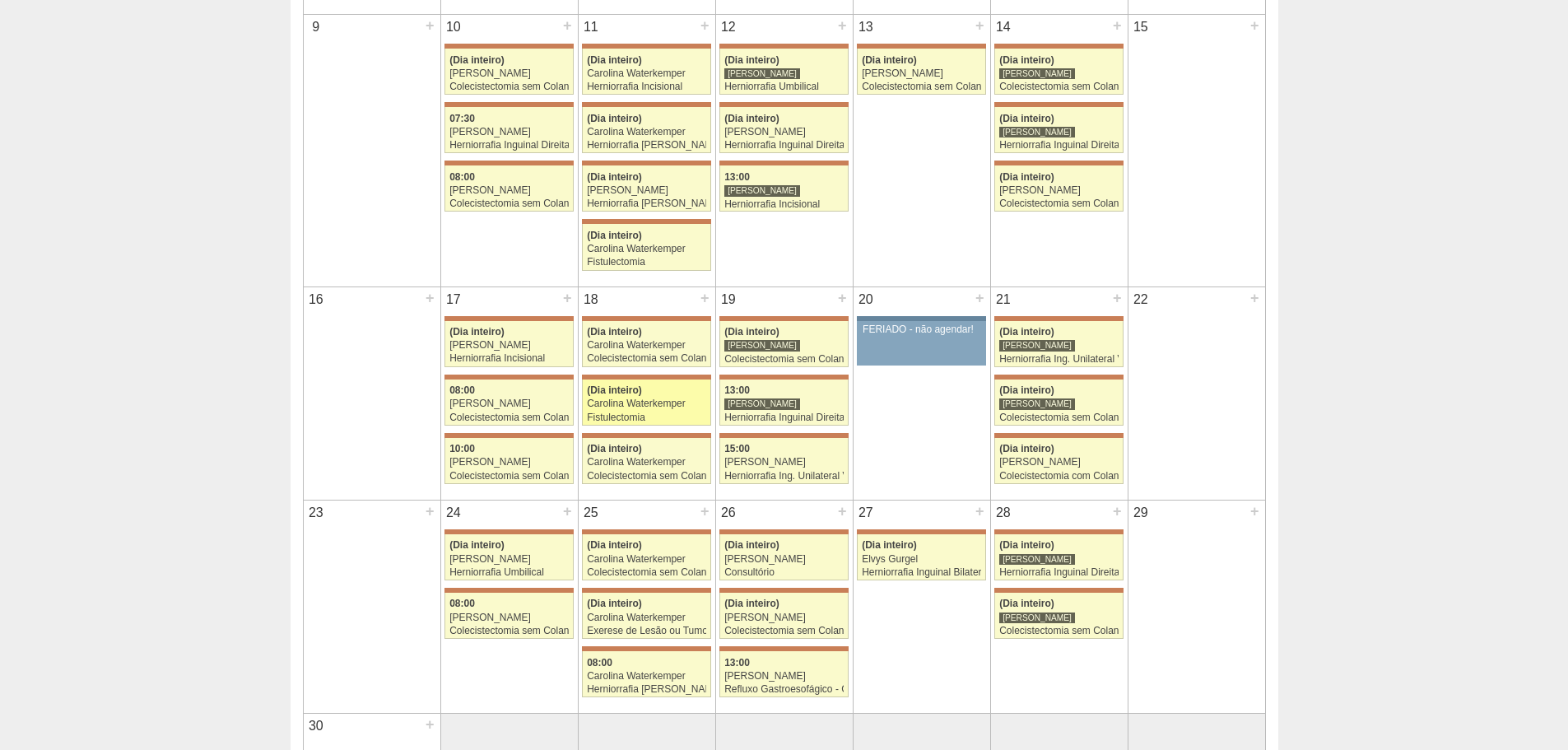
click at [670, 385] on div "(Dia inteiro)" at bounding box center [646, 390] width 119 height 10
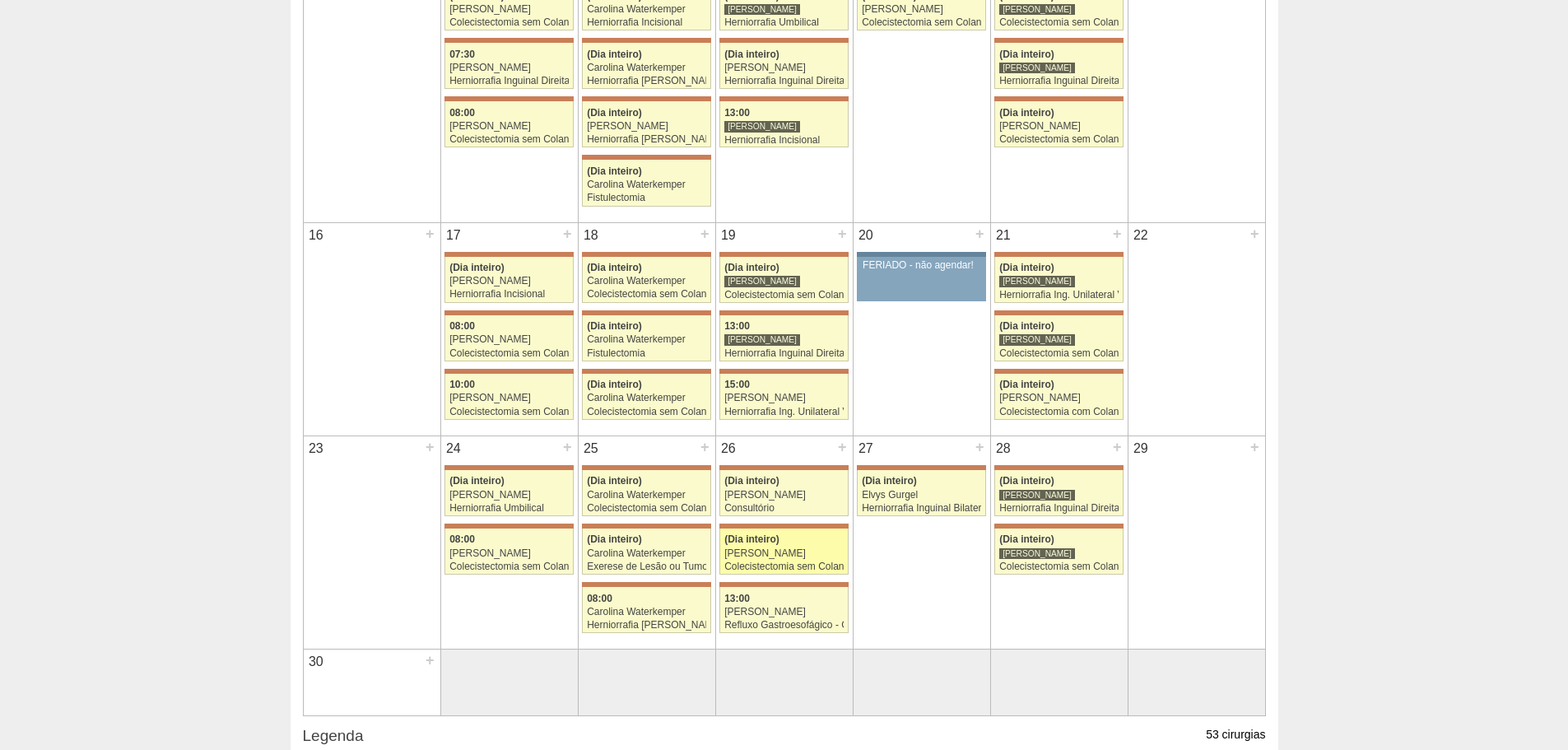
scroll to position [576, 0]
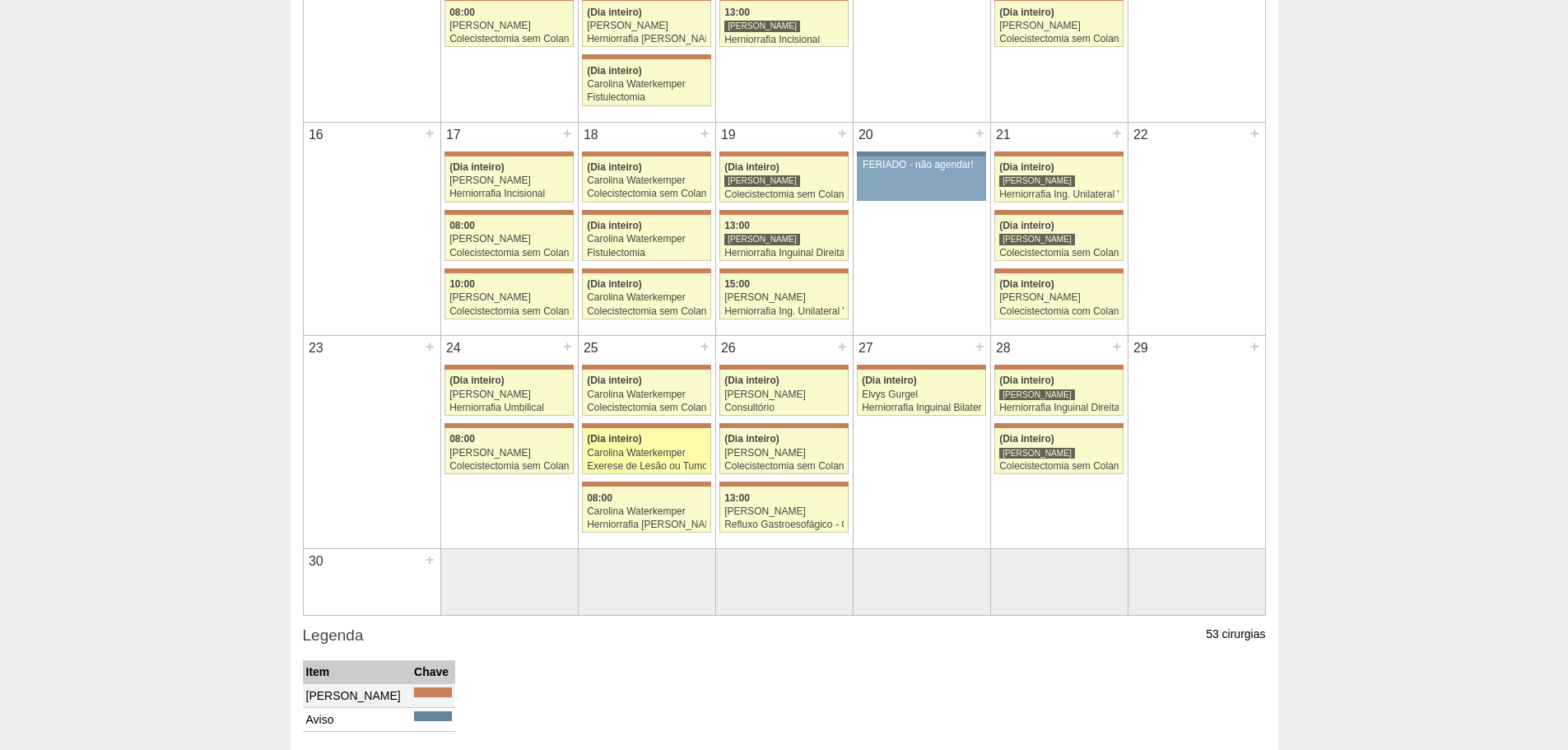
click at [674, 446] on link "71811 [PERSON_NAME] (Dia inteiro) Carolina Waterkemper Exerese de Lesão ou Tumo…" at bounding box center [646, 451] width 129 height 46
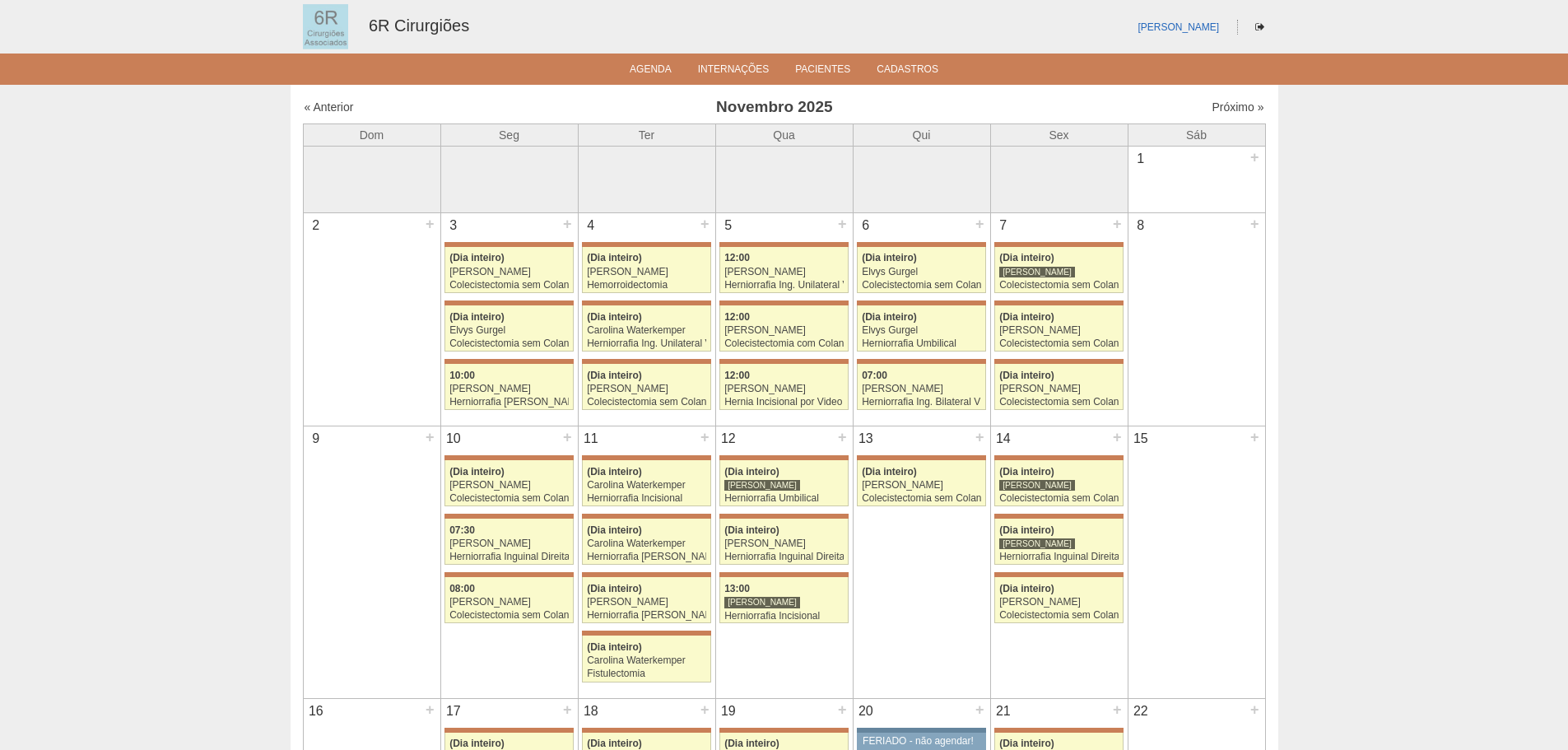
scroll to position [576, 0]
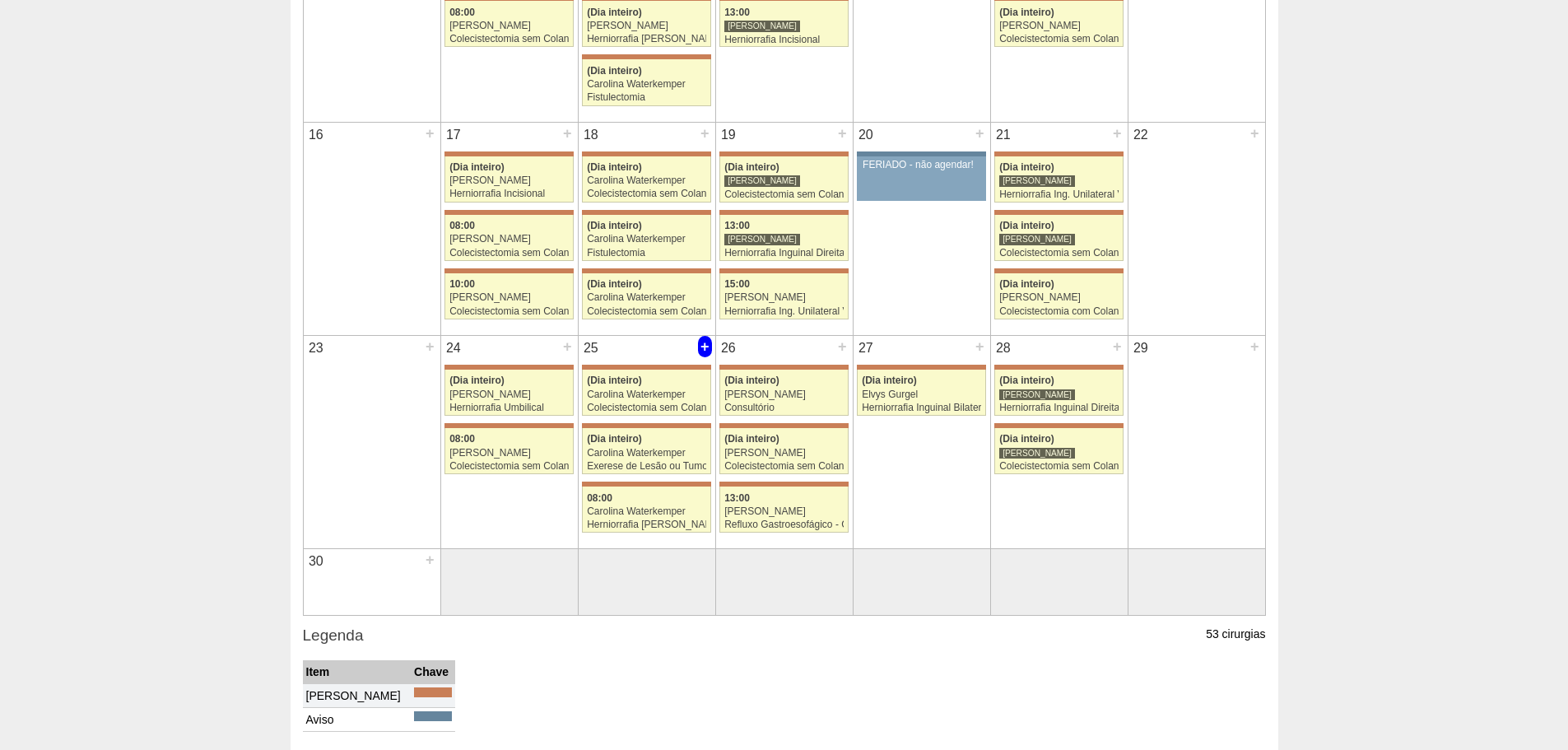
click at [705, 352] on div "+" at bounding box center [705, 347] width 14 height 22
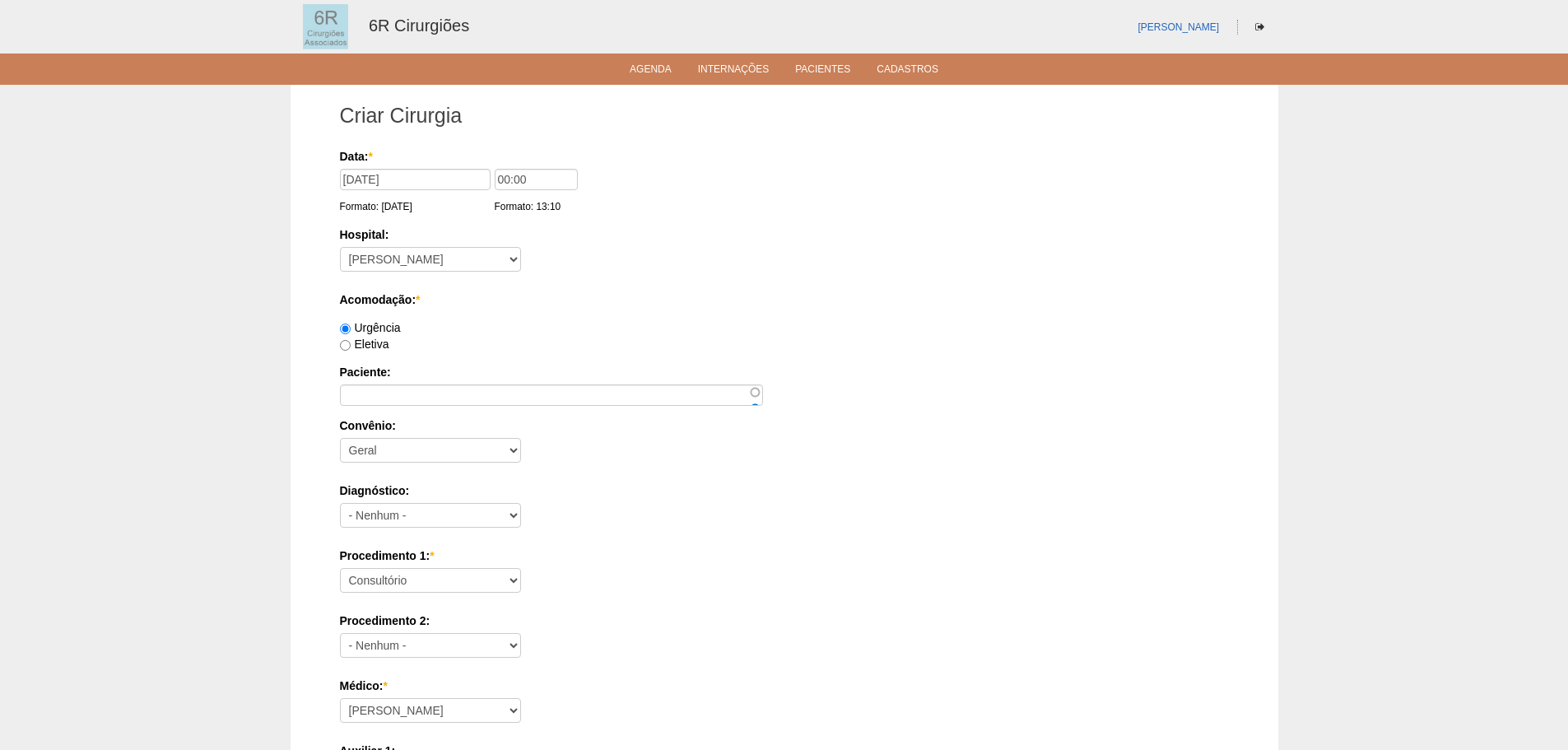
click at [377, 346] on label "Eletiva" at bounding box center [364, 343] width 50 height 13
click at [351, 346] on input "Eletiva" at bounding box center [345, 345] width 10 height 10
radio input "true"
click at [402, 388] on input "Paciente:" at bounding box center [551, 395] width 423 height 22
click at [512, 386] on input "Paciente:" at bounding box center [551, 395] width 423 height 22
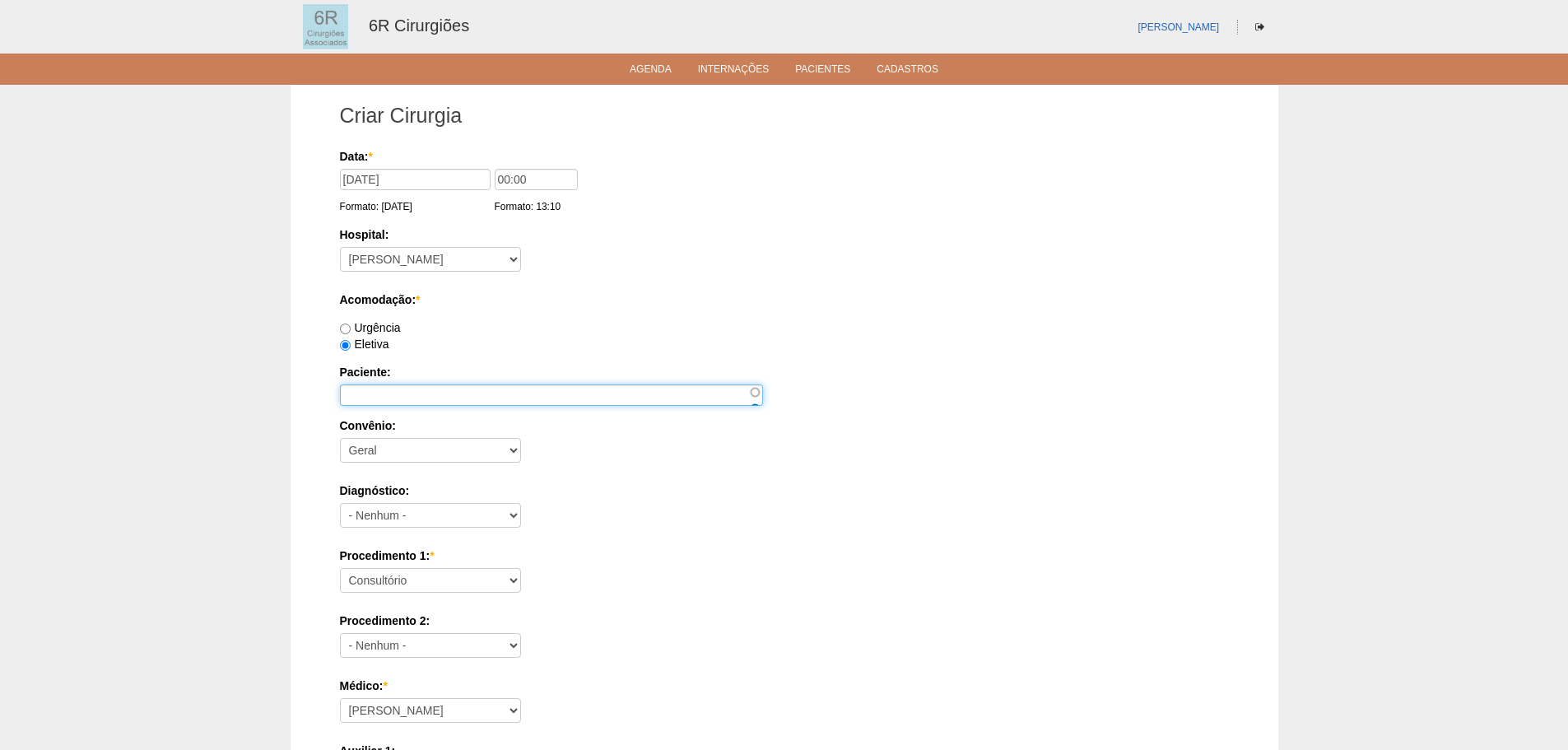
paste input "RICARDO DA SILVA GODOI"
type input "RICARDO DA SILVA GODOI"
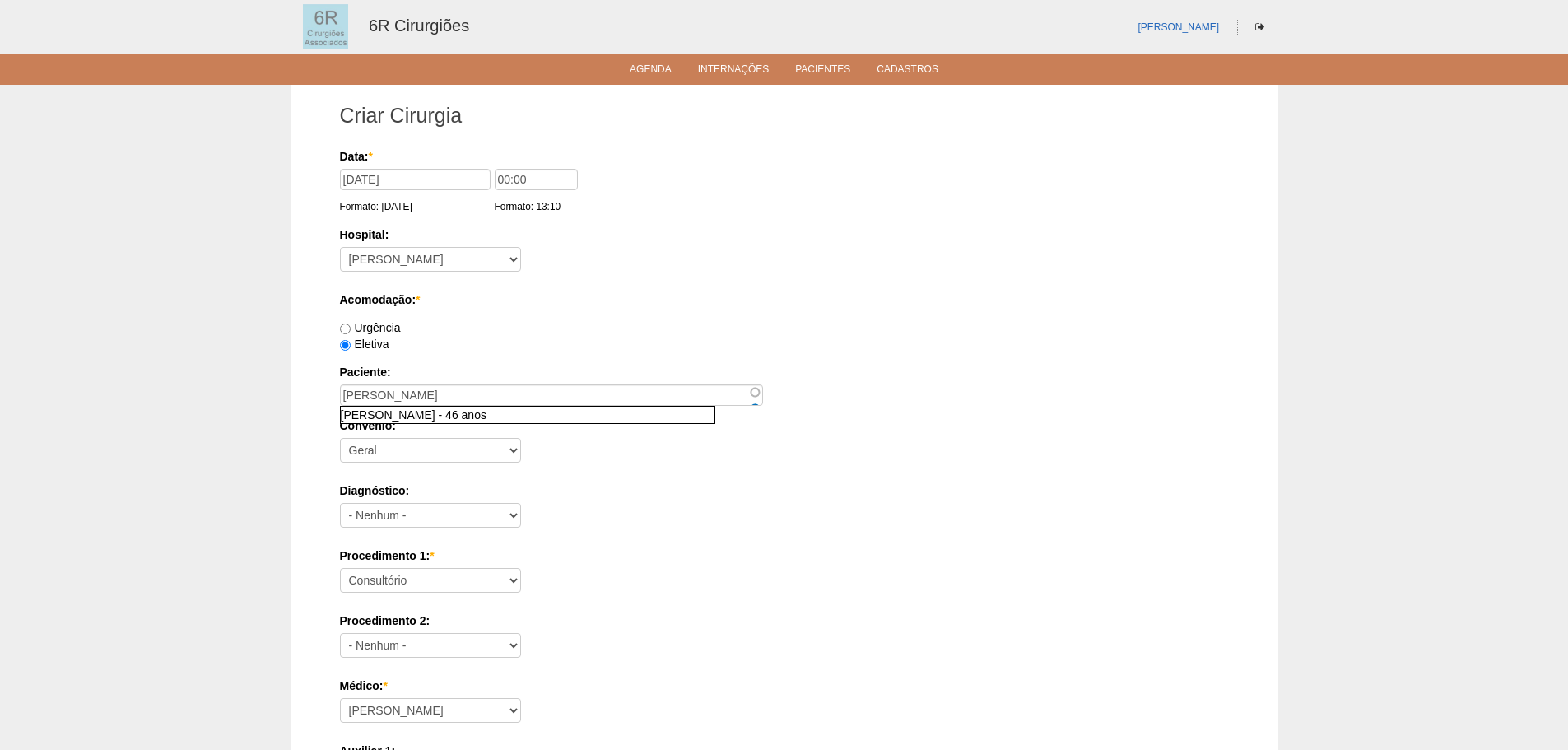
click at [405, 594] on div "Procedimento 1: * Consultório Abscesso Hepático - Drenagem Abscesso perianal Am…" at bounding box center [784, 574] width 889 height 54
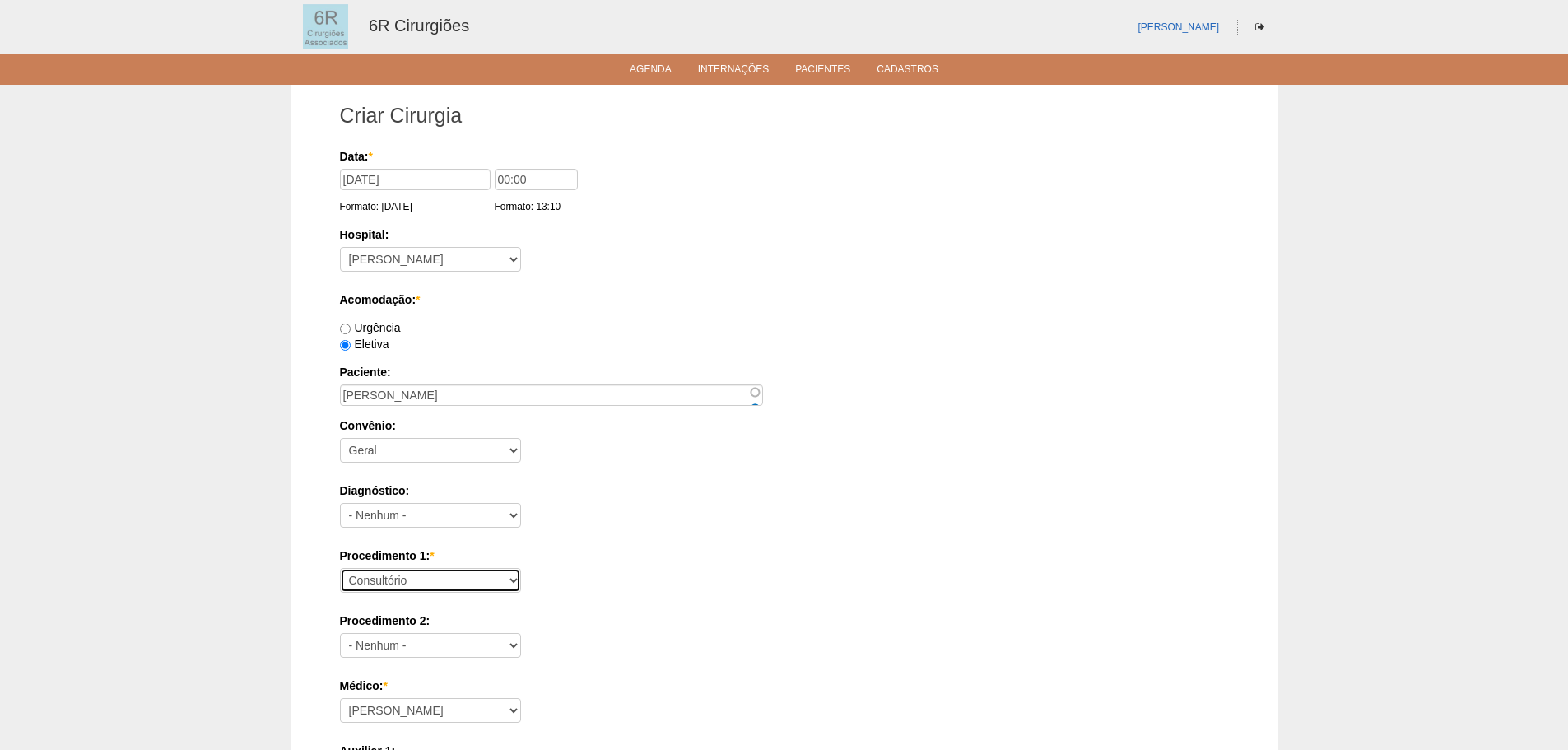
click at [407, 587] on select "Consultório Abscesso Hepático - Drenagem Abscesso perianal Amputação Abdômino P…" at bounding box center [430, 581] width 181 height 24
select select "66573"
click at [340, 568] on select "Consultório Abscesso Hepático - Drenagem Abscesso perianal Amputação Abdômino P…" at bounding box center [430, 581] width 181 height 24
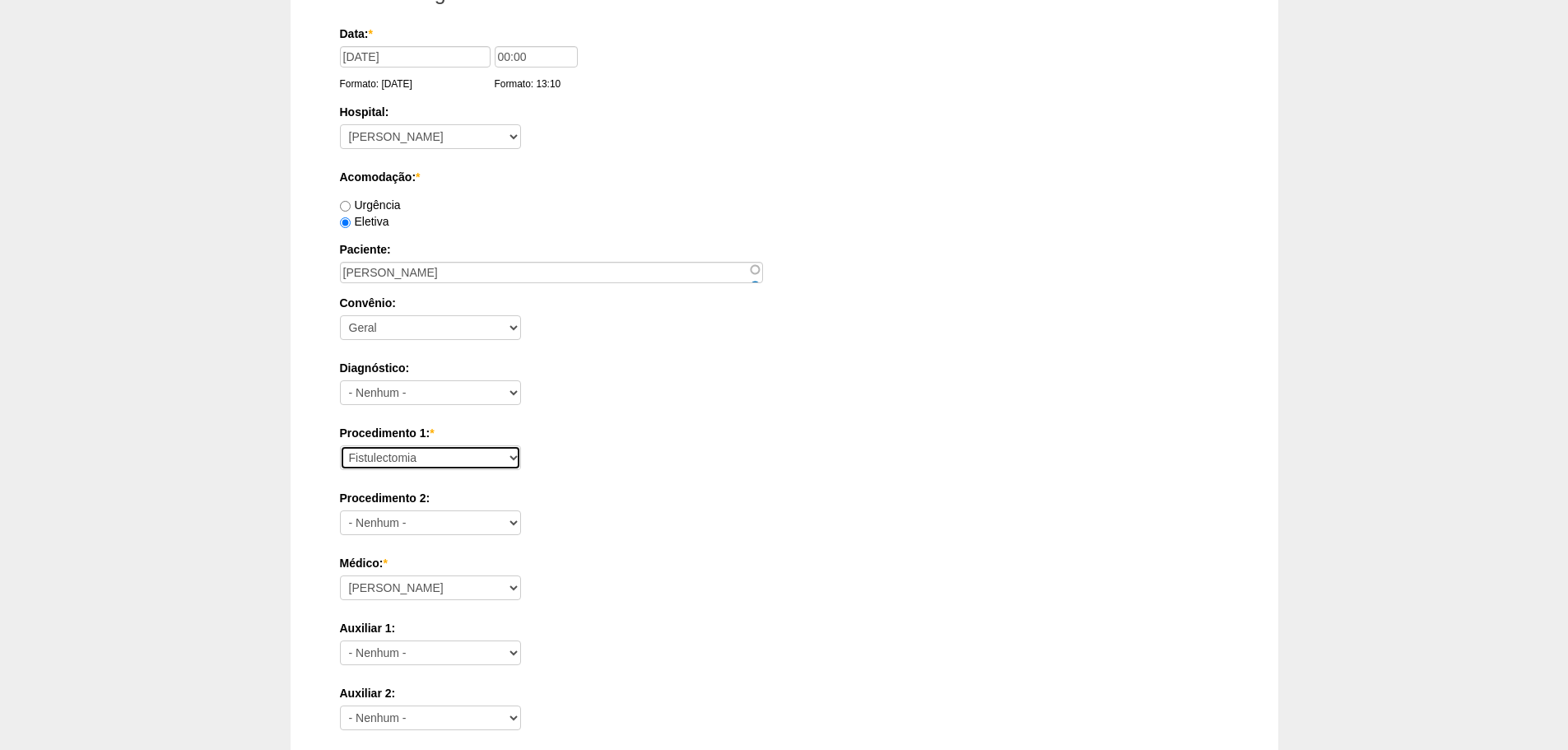
scroll to position [329, 0]
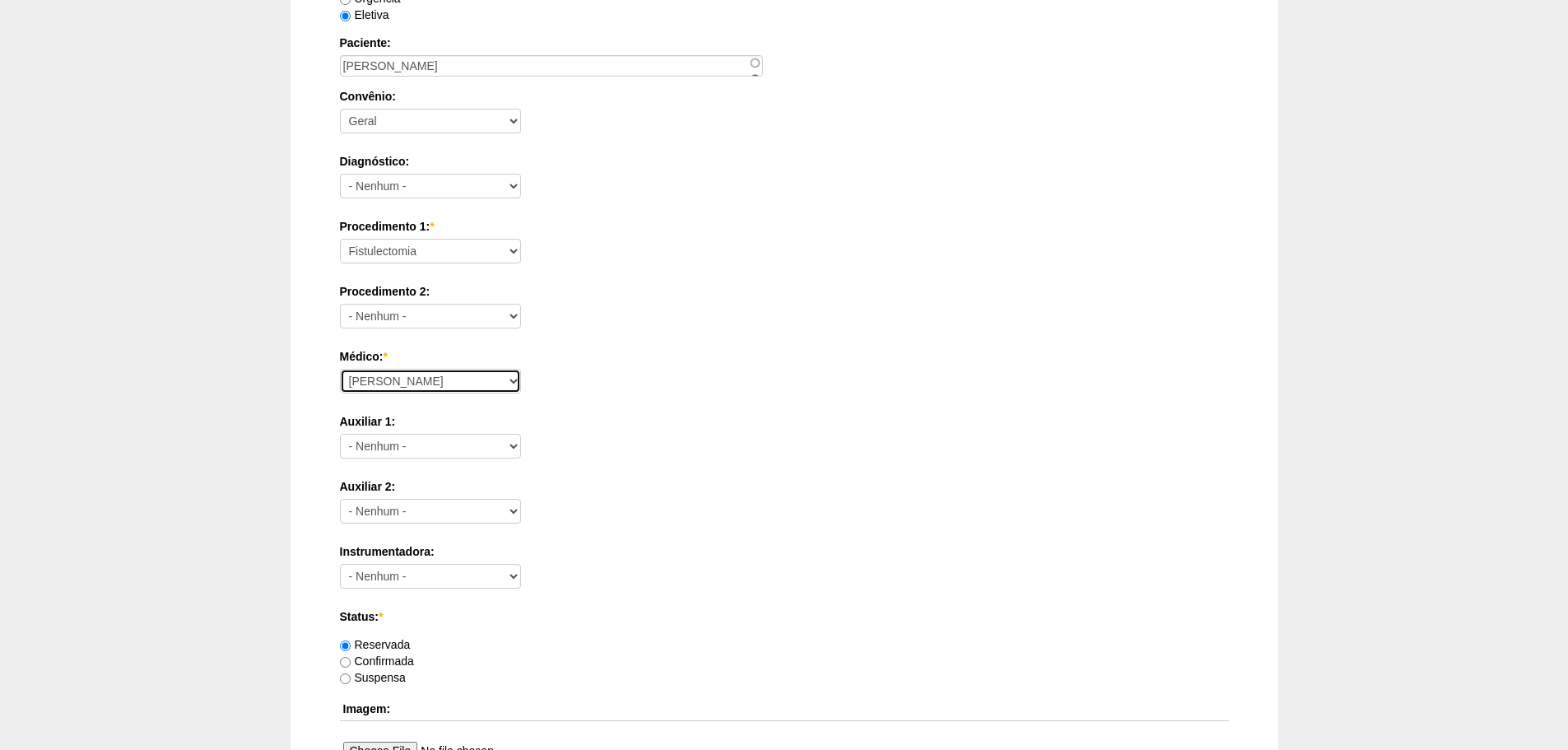
click at [443, 375] on select "Aline Zanon Bariatricas Bruno Bulisani Bruno Oliveira Carolina Waterkemper Elvy…" at bounding box center [430, 381] width 181 height 24
select select "69"
click at [340, 368] on select "Aline Zanon Bariatricas Bruno Bulisani Bruno Oliveira Carolina Waterkemper Elvy…" at bounding box center [430, 381] width 181 height 24
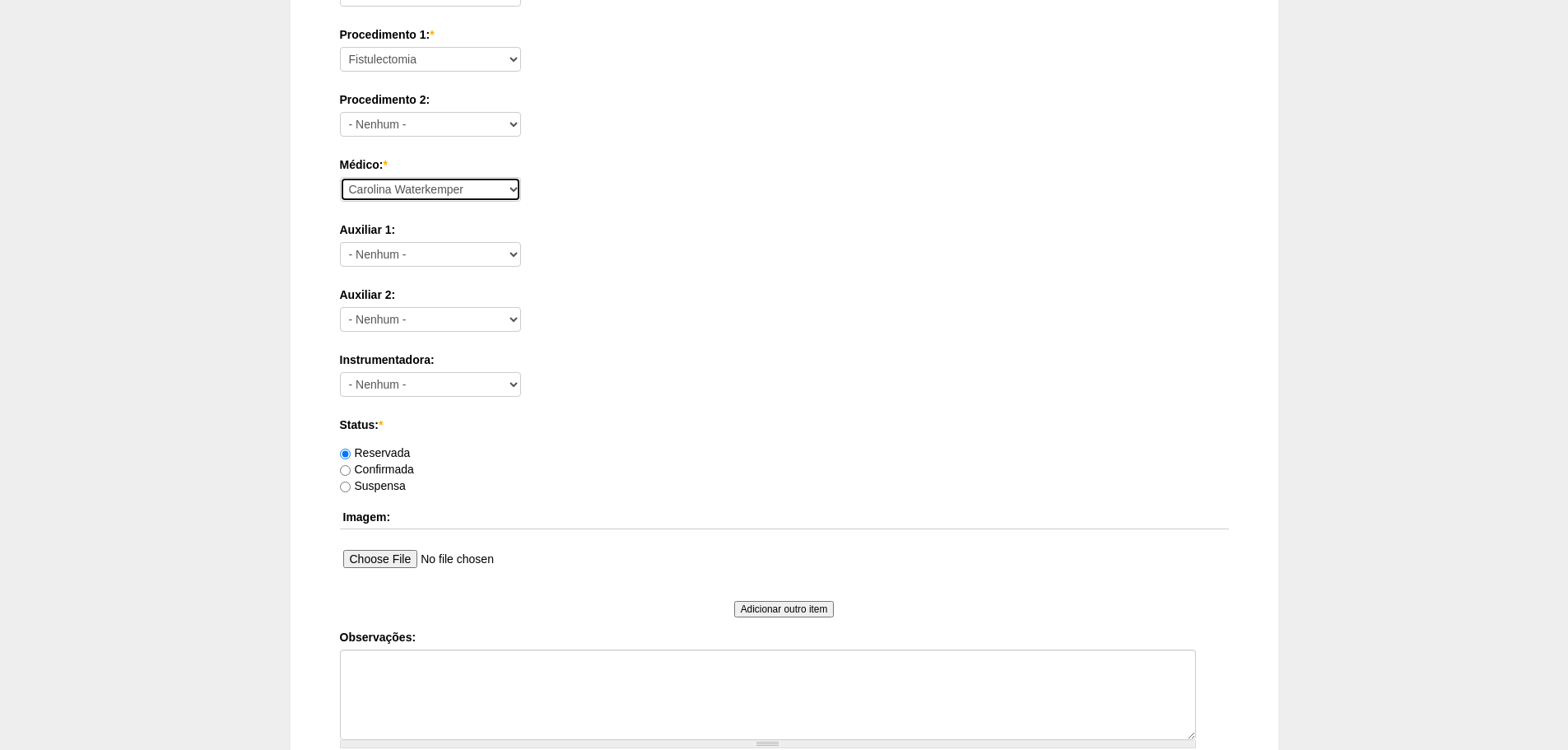
scroll to position [720, 0]
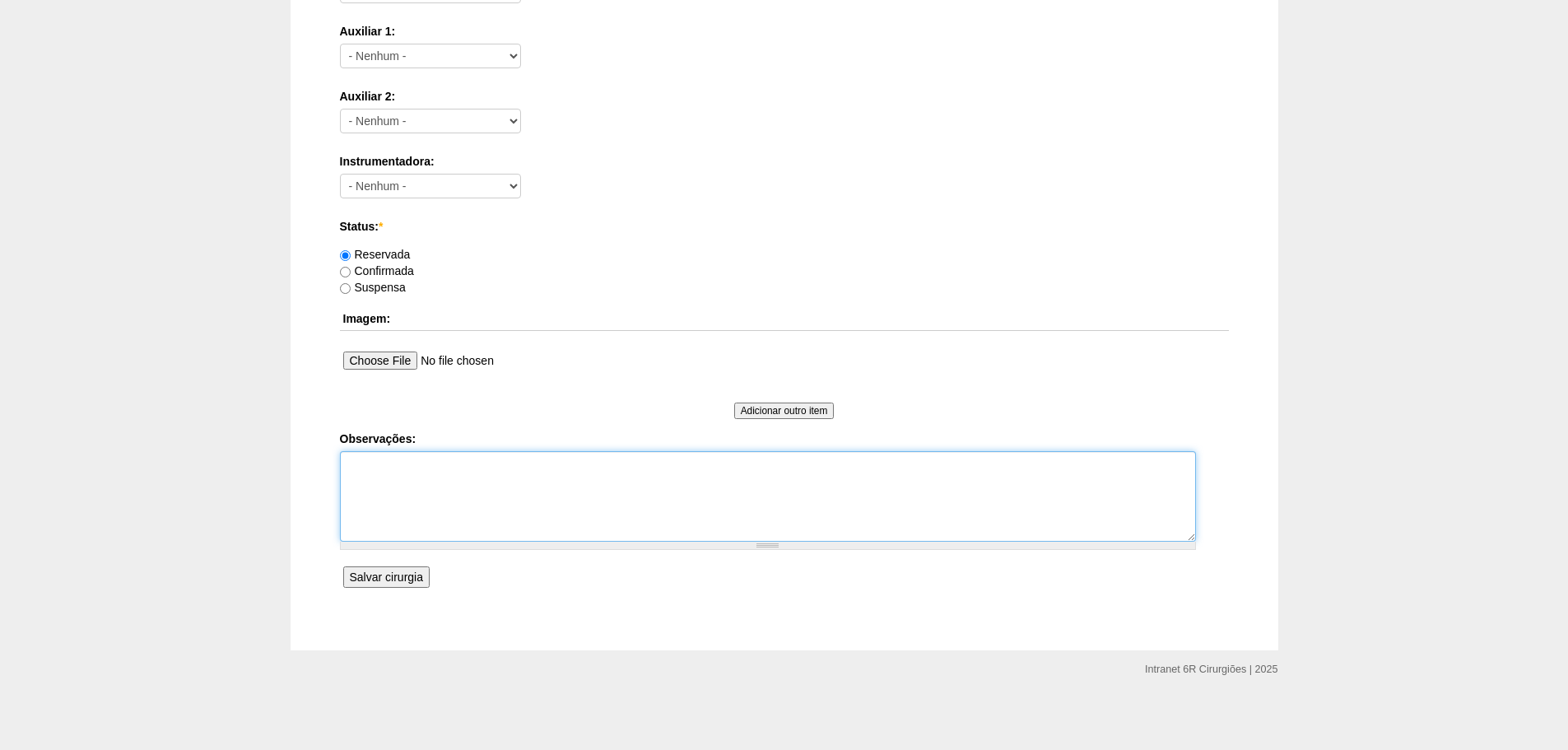
click at [463, 493] on textarea "Observações:" at bounding box center [767, 496] width 856 height 90
type textarea "REMARCAÇÃO DE 02/09 POR GECA DRA MARILIA"
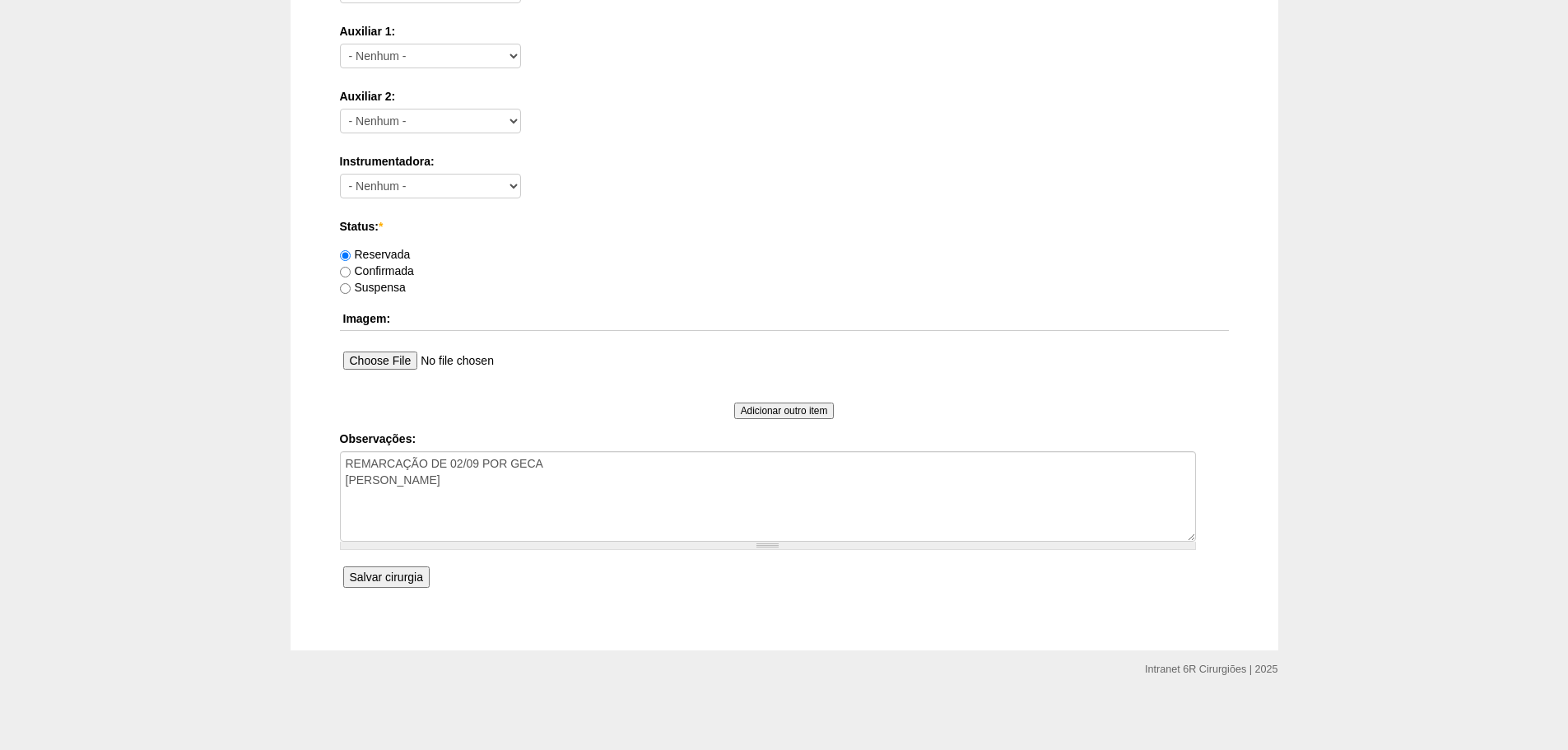
click at [373, 569] on input "Salvar cirurgia" at bounding box center [386, 577] width 86 height 22
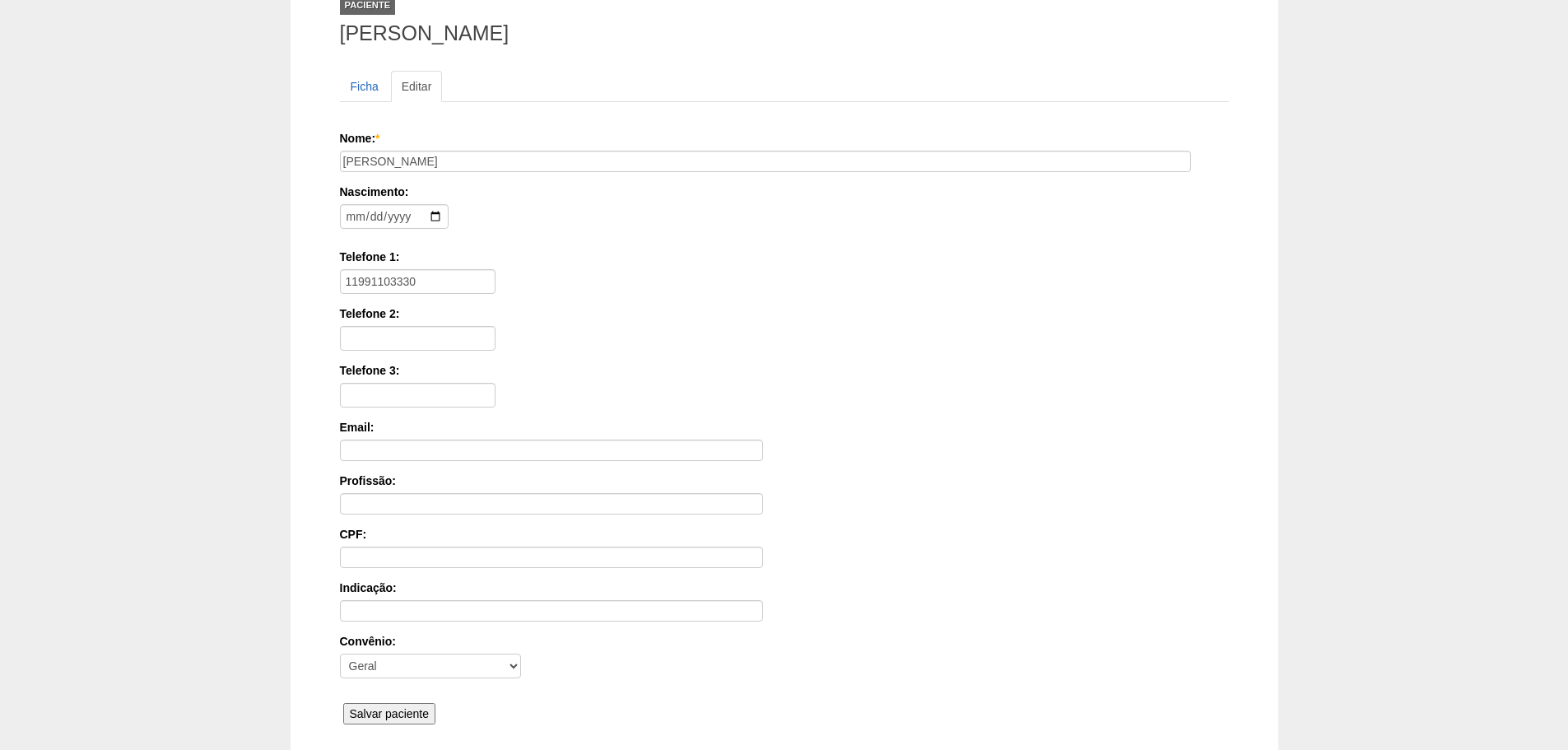
scroll to position [256, 0]
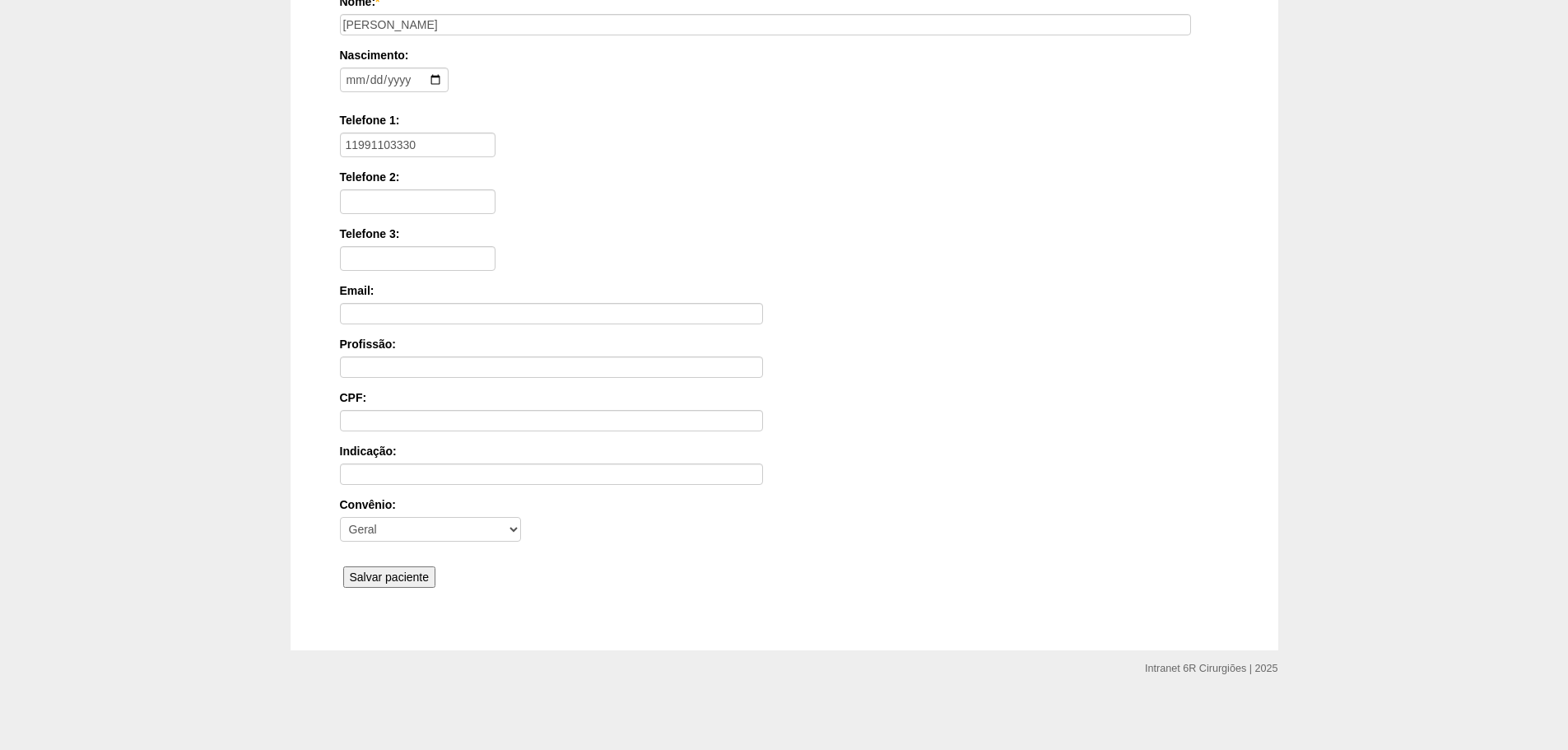
click at [419, 569] on input "Salvar paciente" at bounding box center [389, 577] width 93 height 22
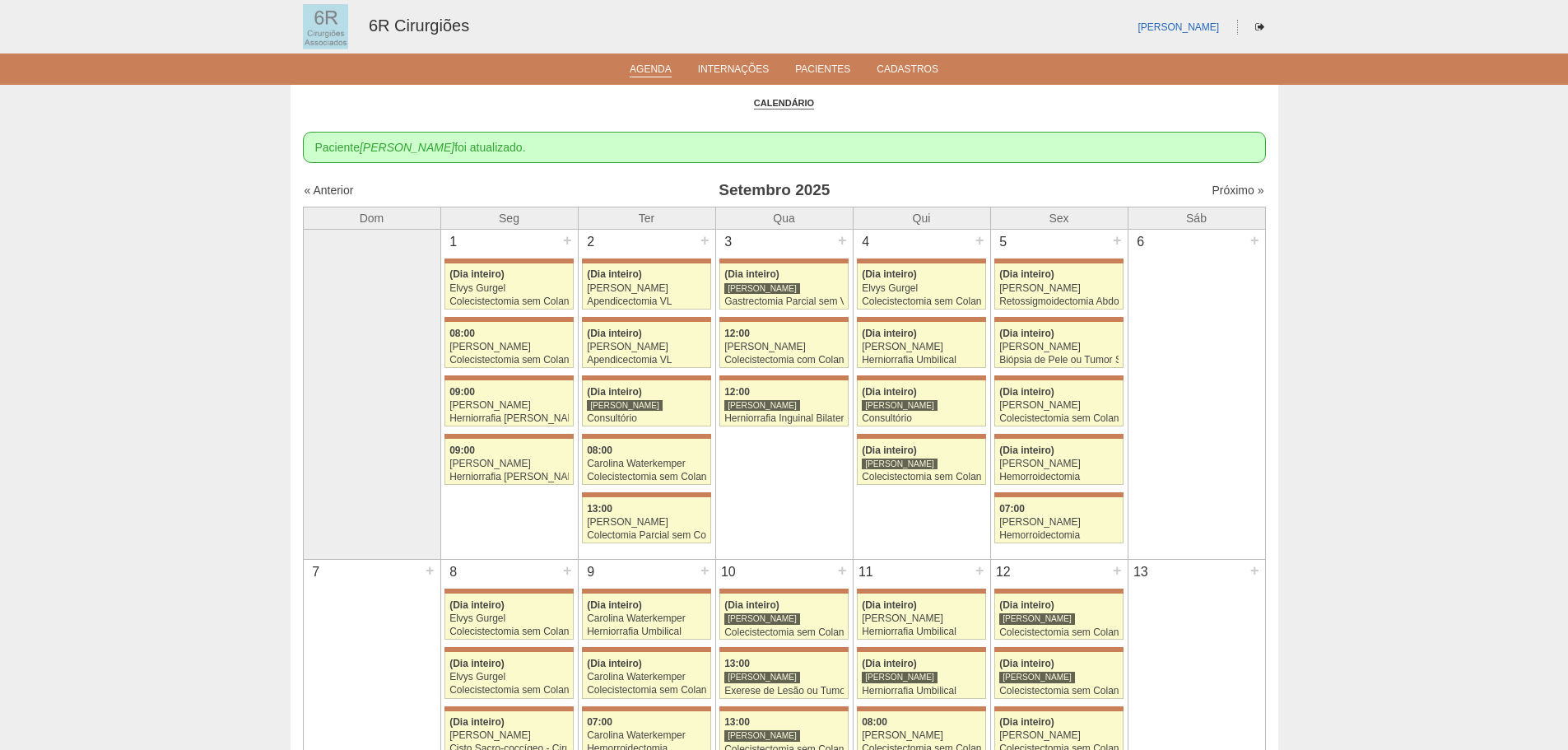
click at [1195, 187] on div "Próximo »" at bounding box center [1148, 189] width 230 height 17
click at [1218, 183] on div "Próximo »" at bounding box center [1148, 189] width 230 height 17
click at [1218, 188] on link "Próximo »" at bounding box center [1238, 189] width 52 height 13
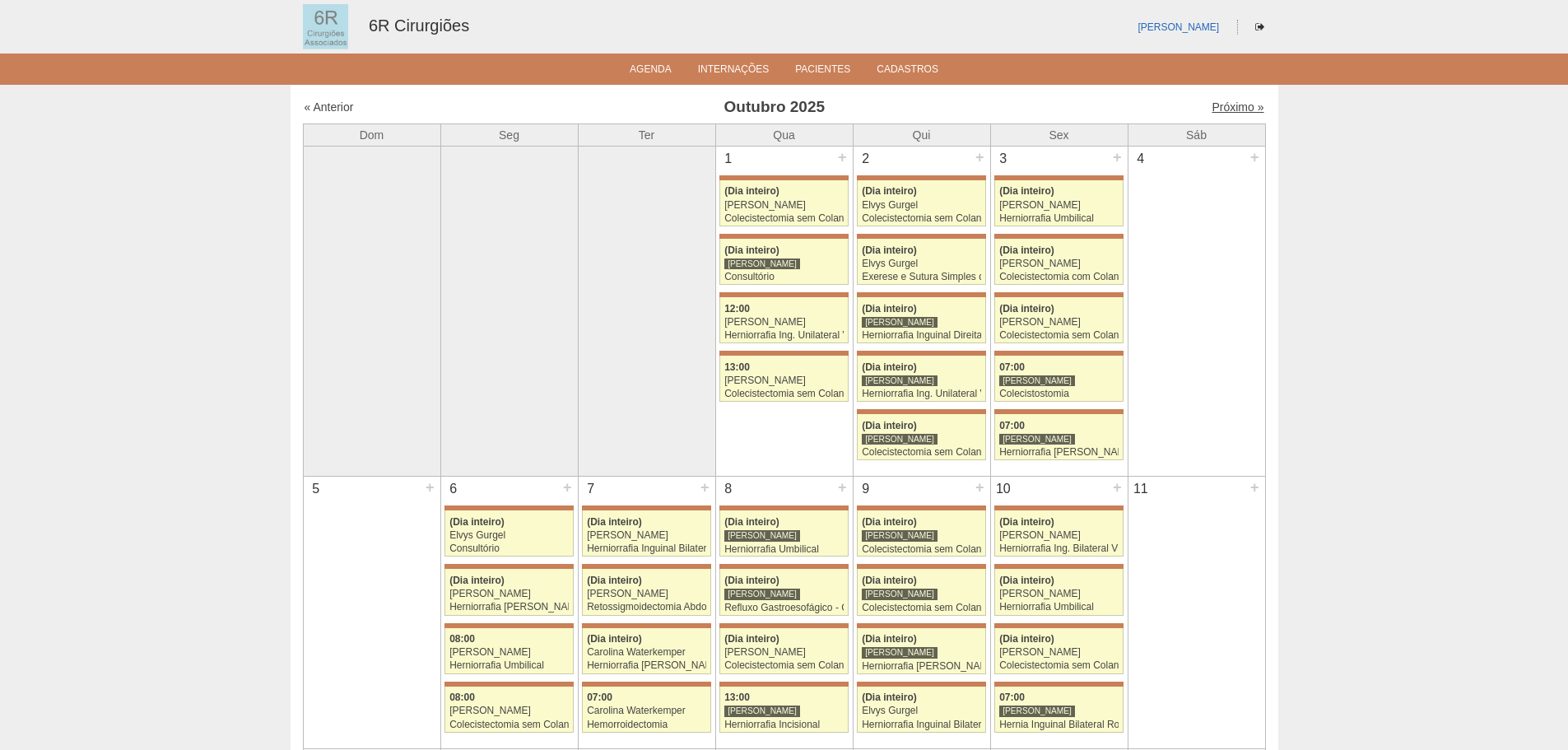
click at [1225, 103] on link "Próximo »" at bounding box center [1238, 107] width 52 height 13
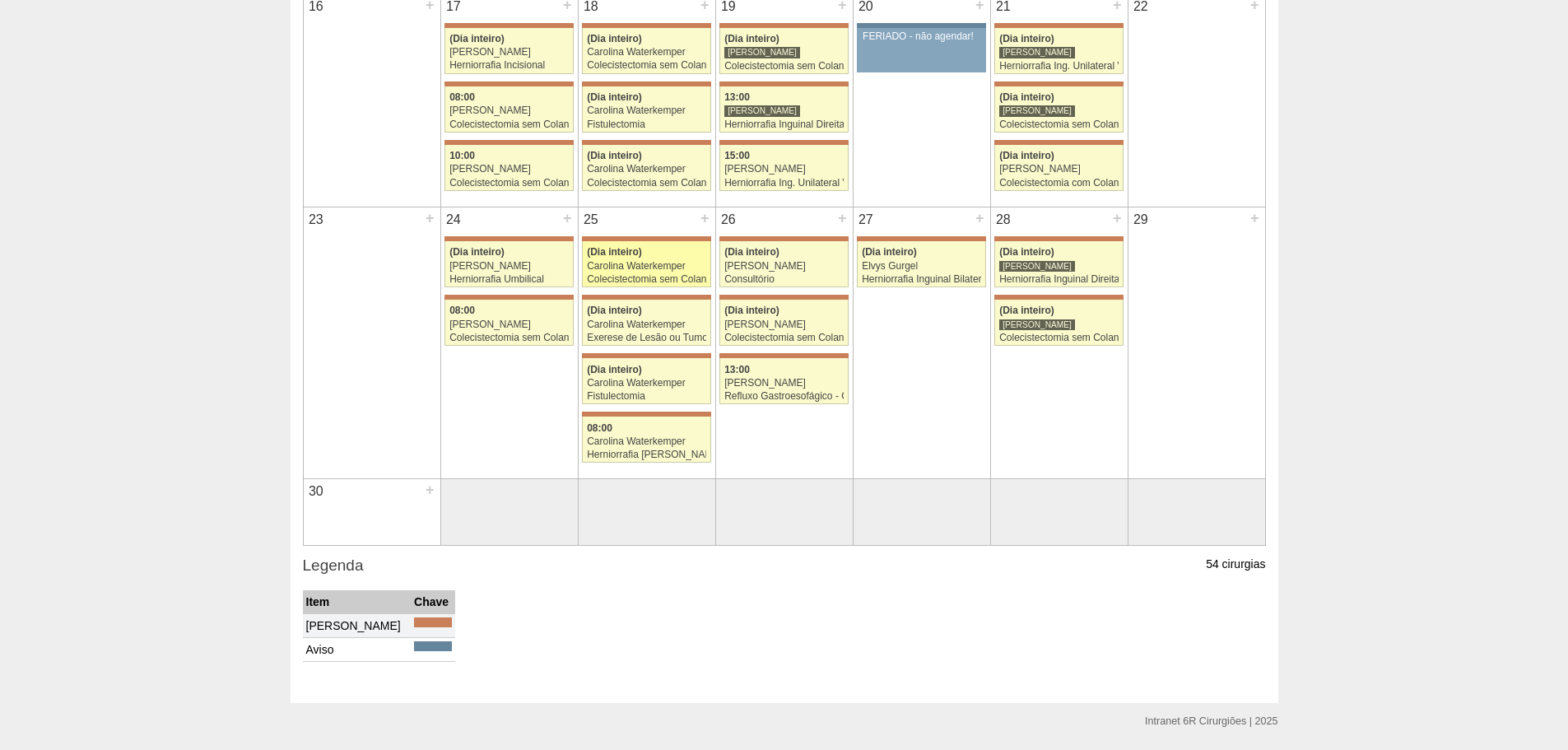
scroll to position [741, 0]
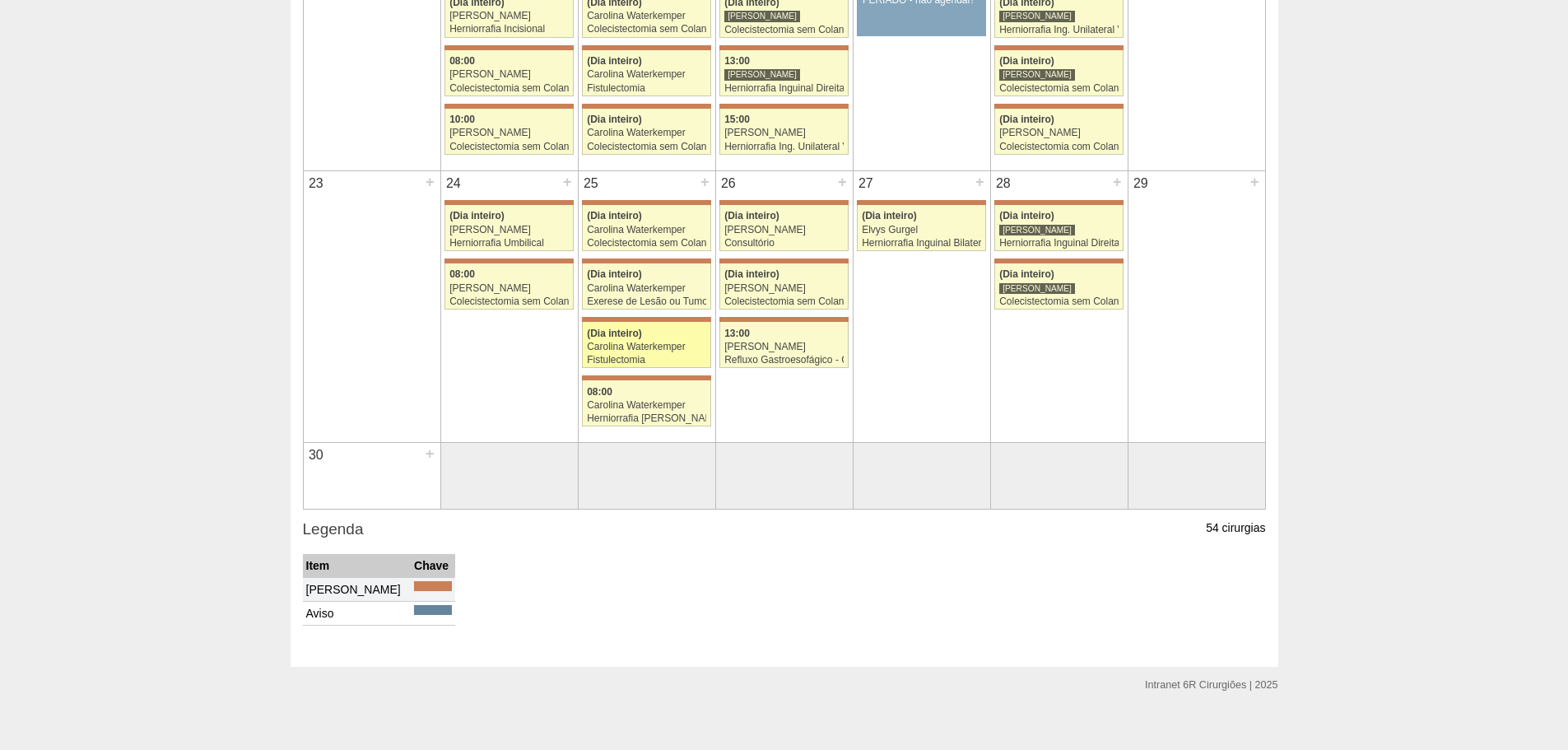
click at [665, 336] on div "(Dia inteiro)" at bounding box center [646, 334] width 119 height 10
